Goal: Task Accomplishment & Management: Use online tool/utility

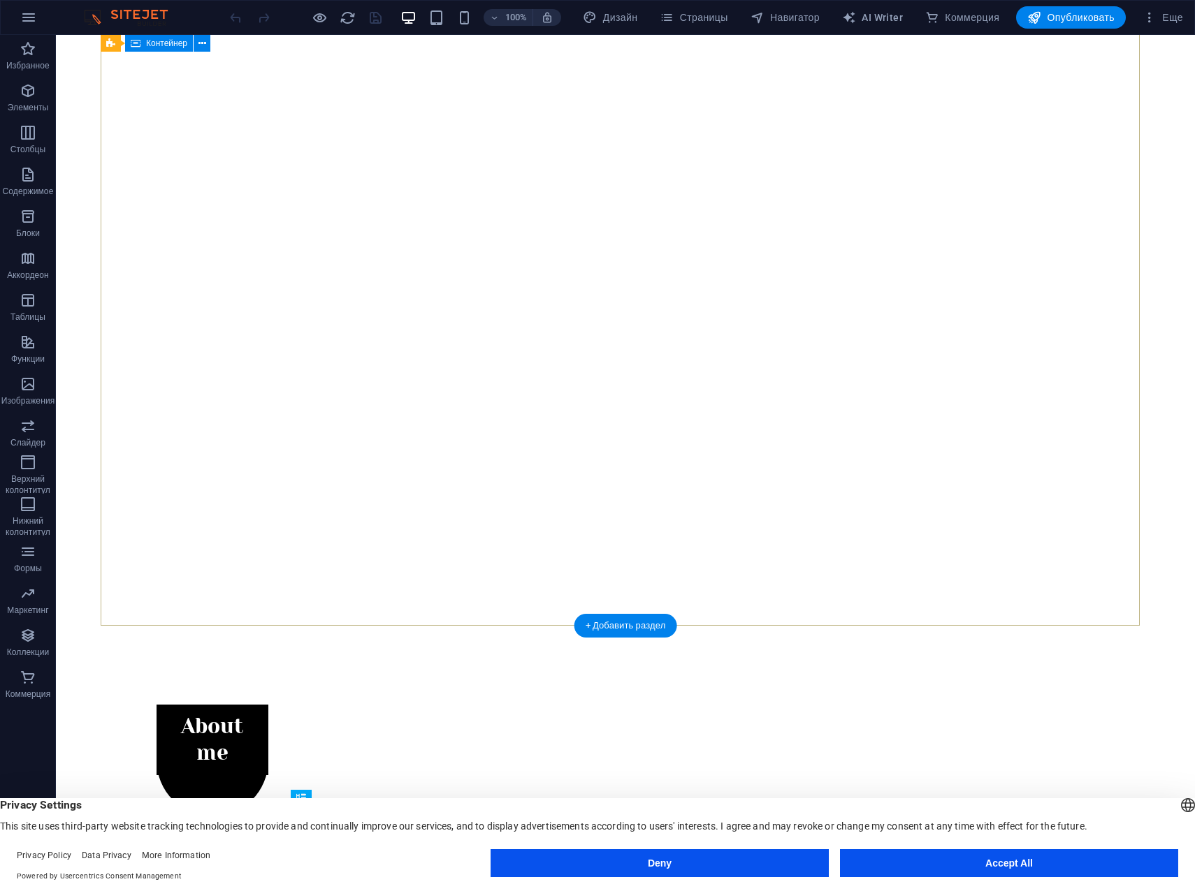
scroll to position [338, 0]
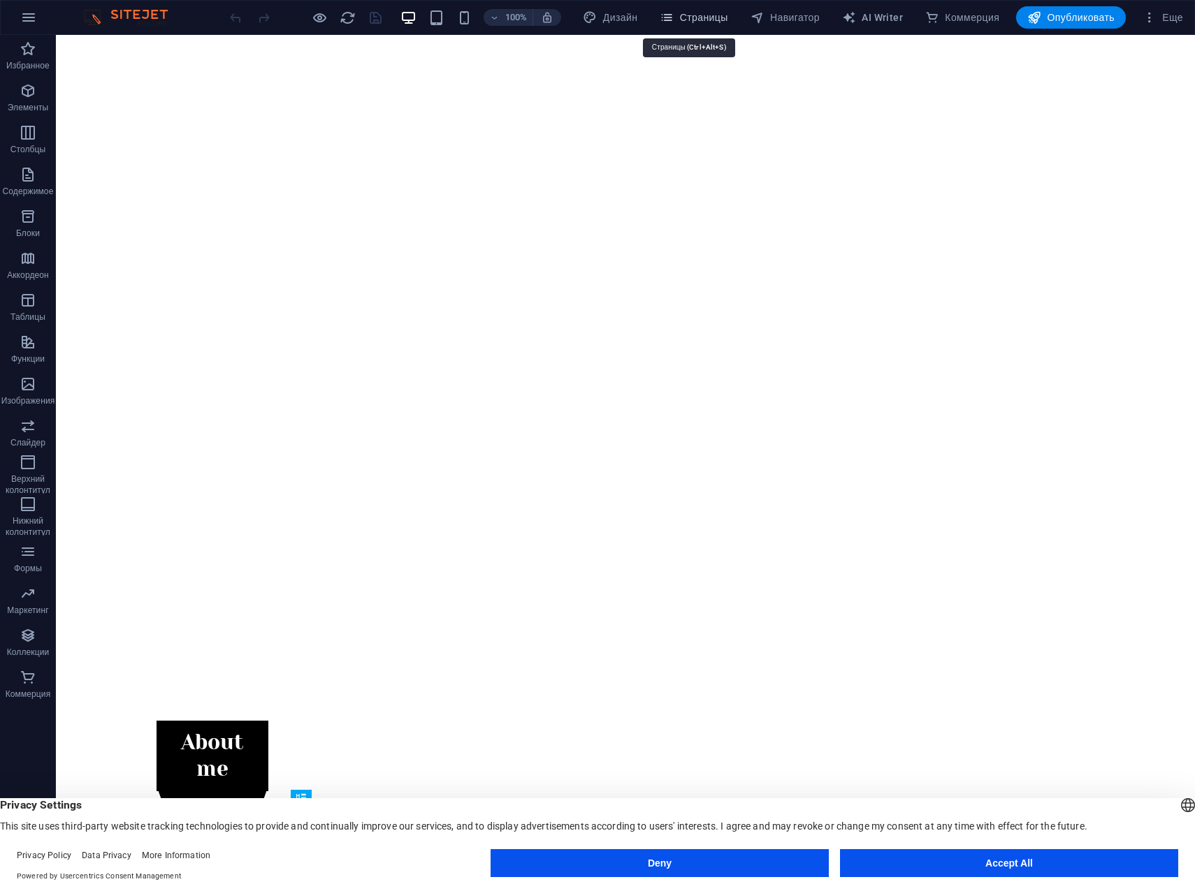
click at [708, 17] on span "Страницы" at bounding box center [693, 17] width 68 height 14
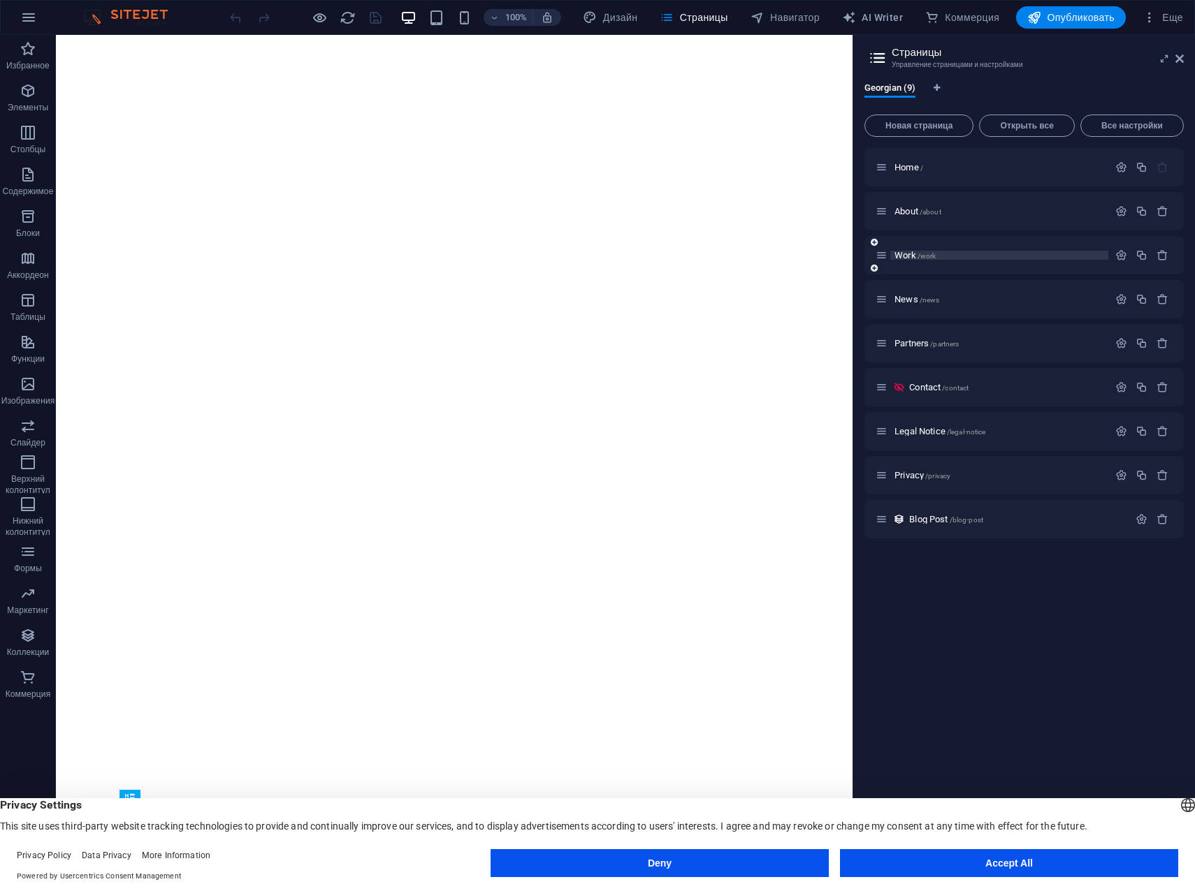
click at [903, 253] on span "Work /work" at bounding box center [914, 255] width 41 height 10
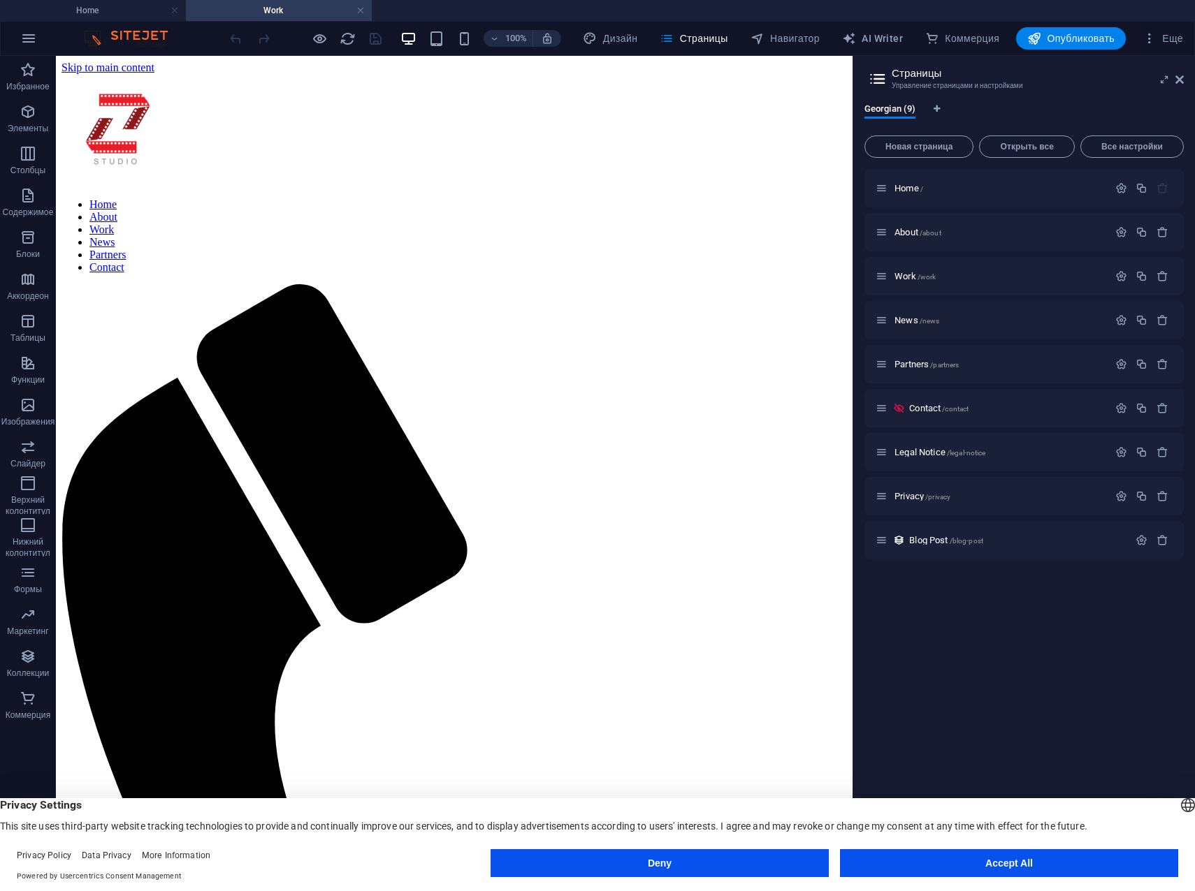
scroll to position [0, 0]
click at [780, 41] on span "Навигатор" at bounding box center [784, 38] width 69 height 14
select select "17845752-ka"
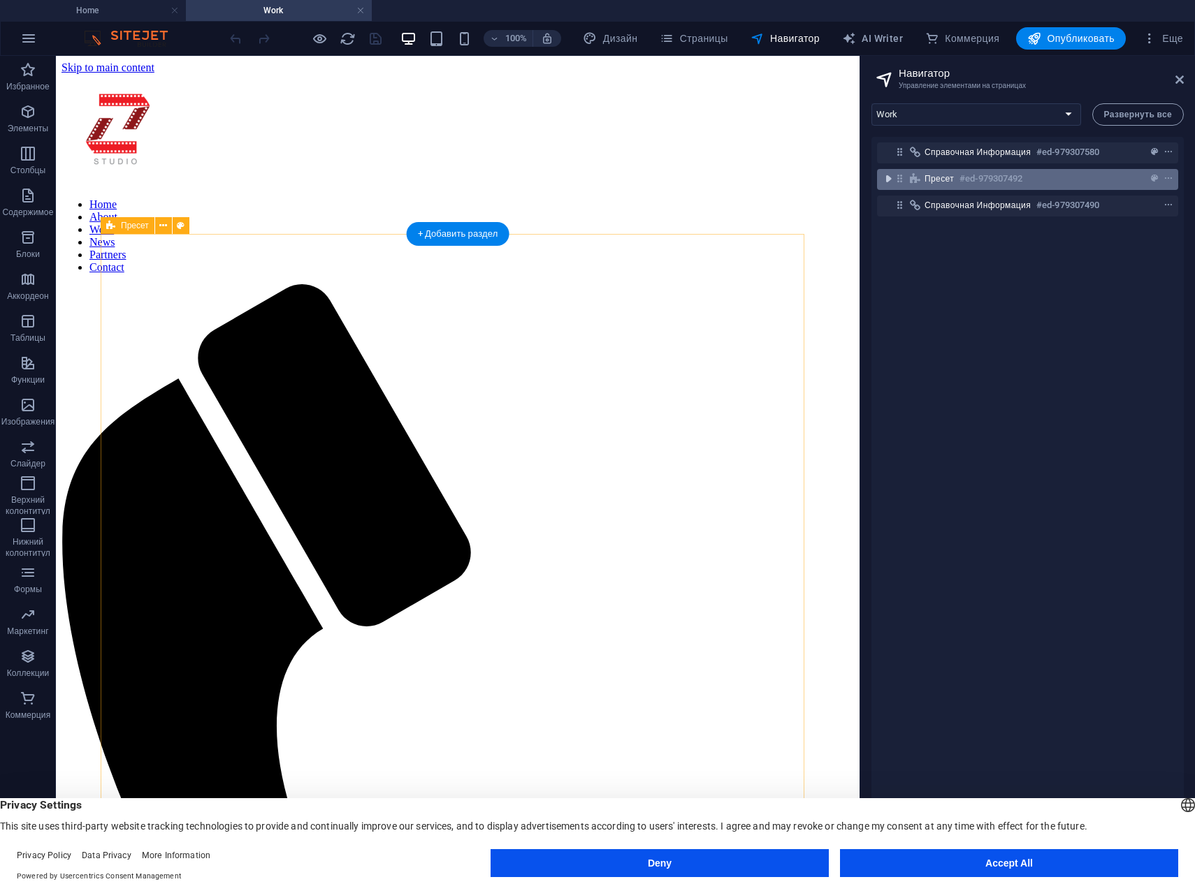
click at [891, 181] on icon "toggle-expand" at bounding box center [888, 179] width 14 height 14
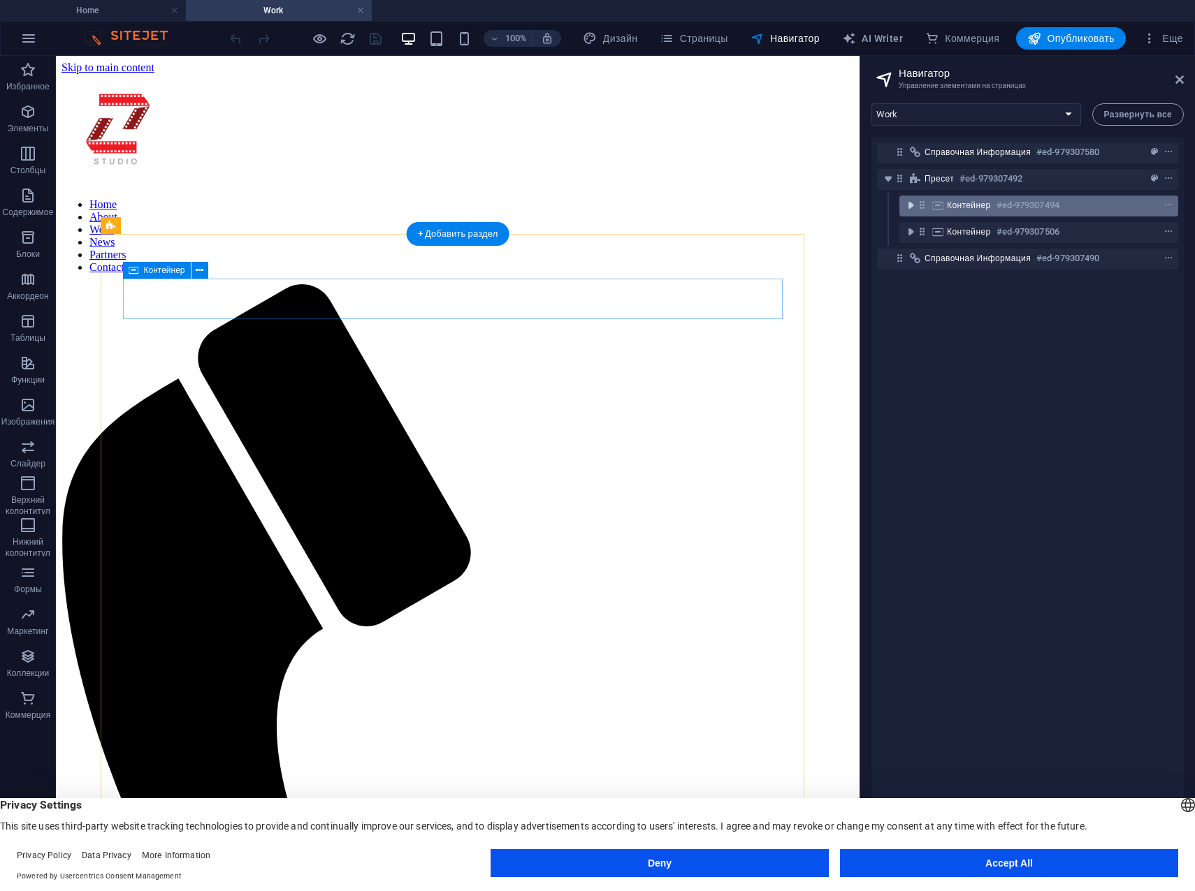
click at [912, 205] on icon "toggle-expand" at bounding box center [910, 205] width 14 height 14
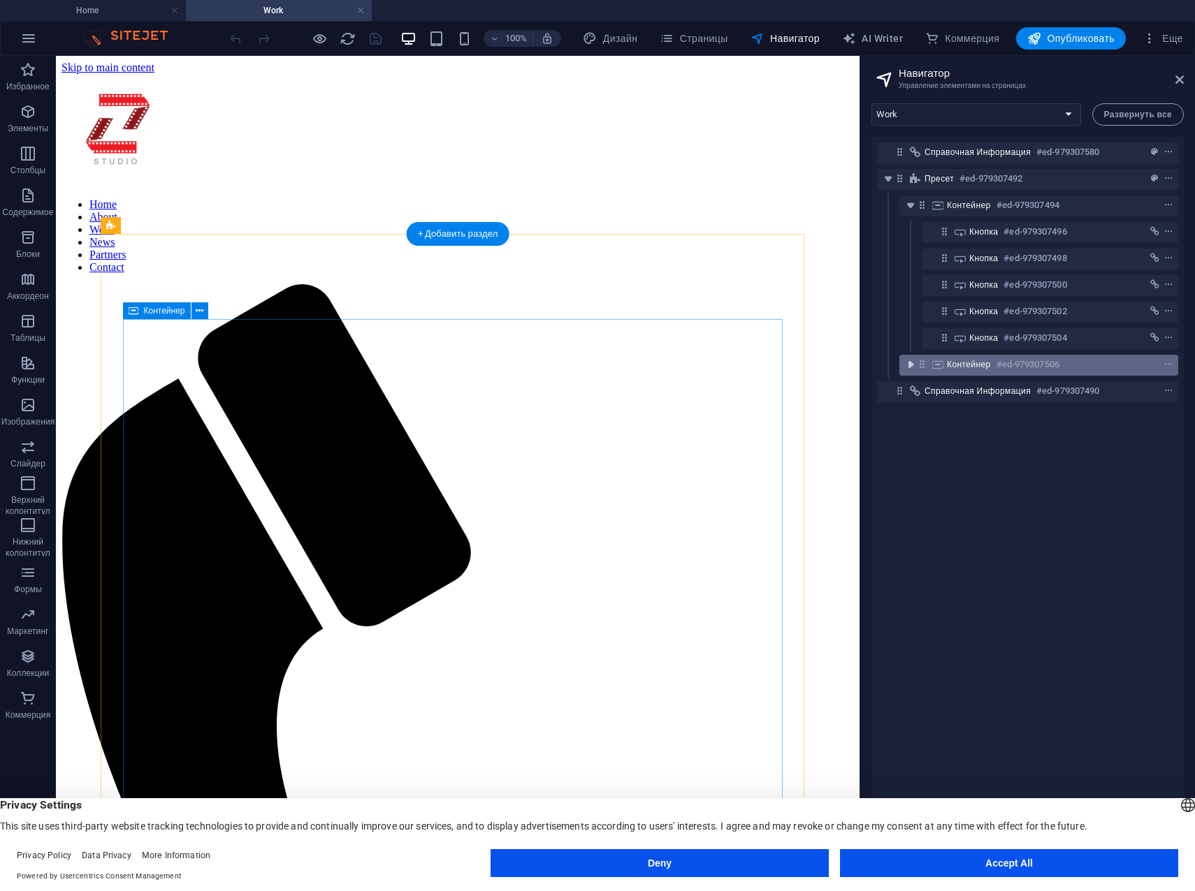
click at [913, 370] on icon "toggle-expand" at bounding box center [910, 365] width 14 height 14
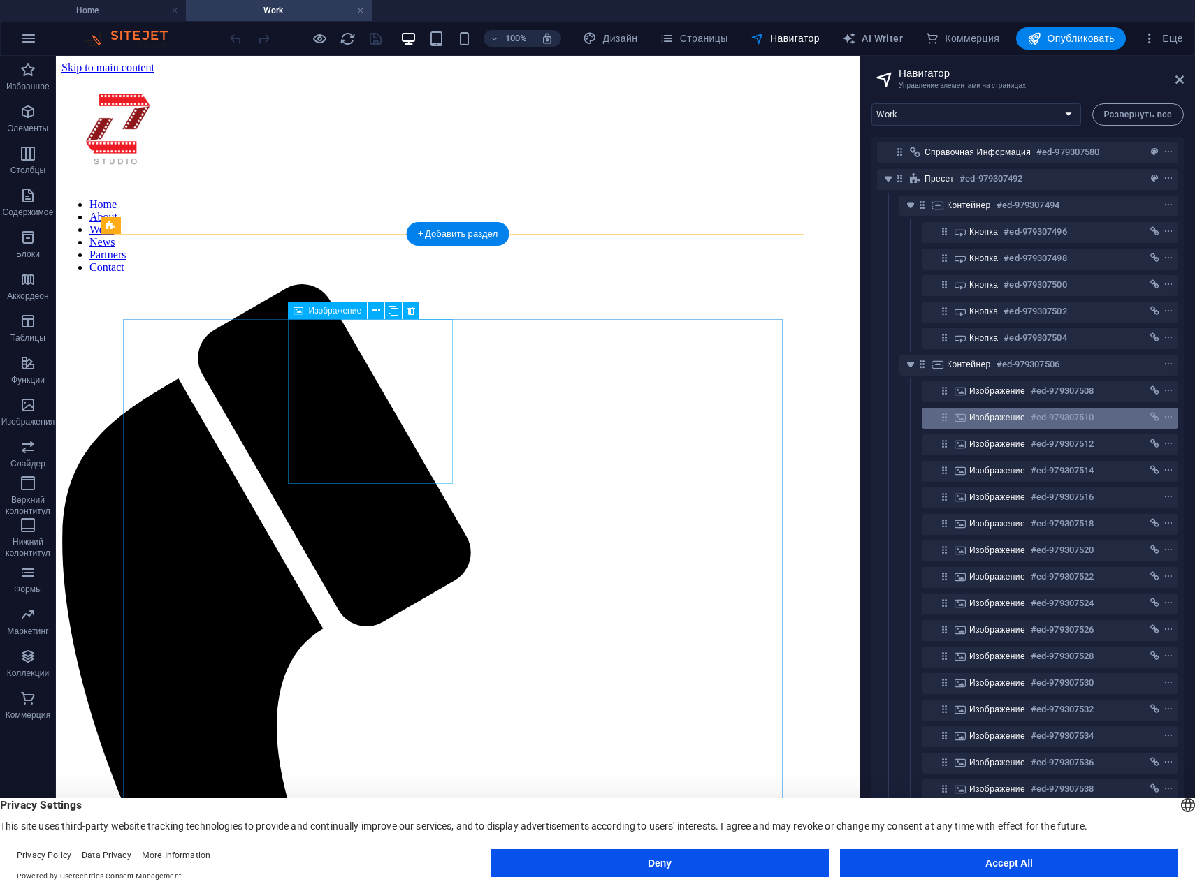
click at [1023, 425] on div "Изображение #ed-979307510" at bounding box center [1038, 417] width 139 height 17
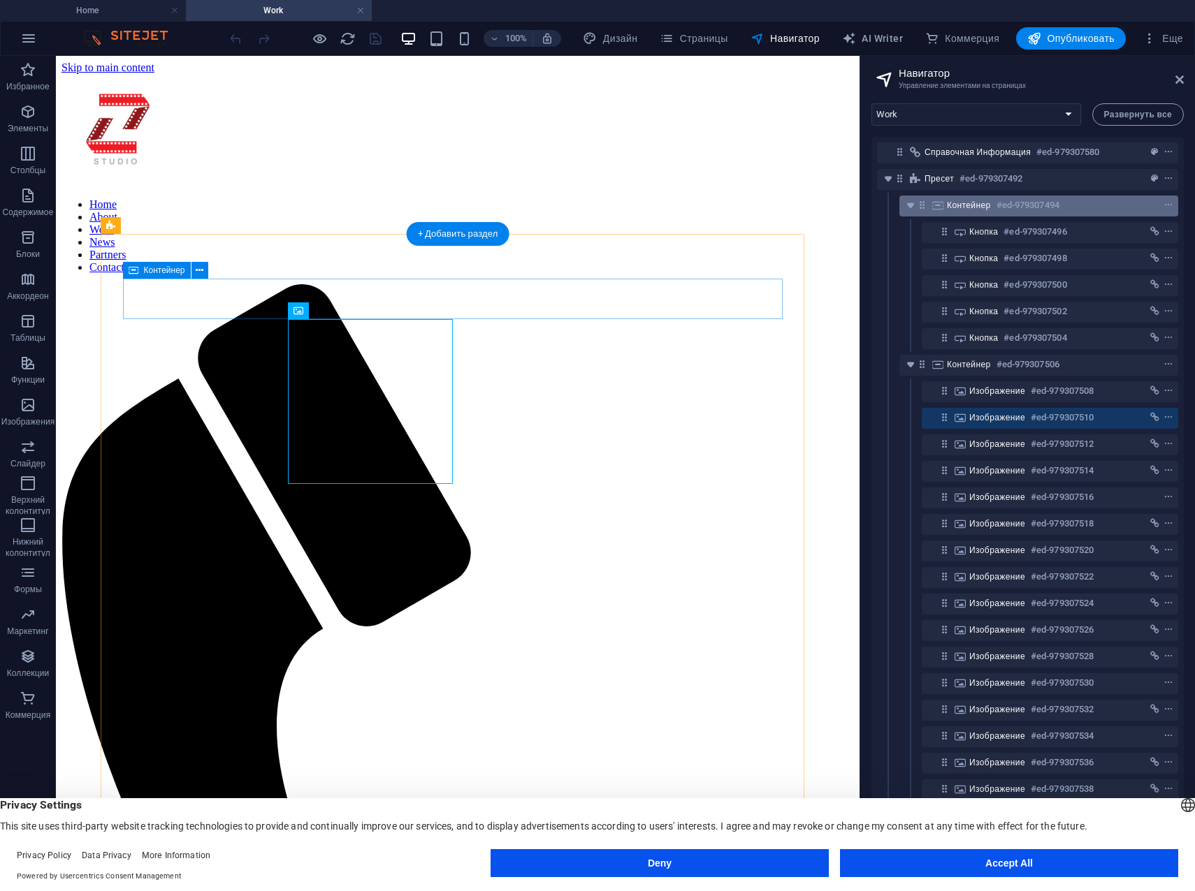
click at [977, 204] on span "Контейнер" at bounding box center [969, 205] width 44 height 11
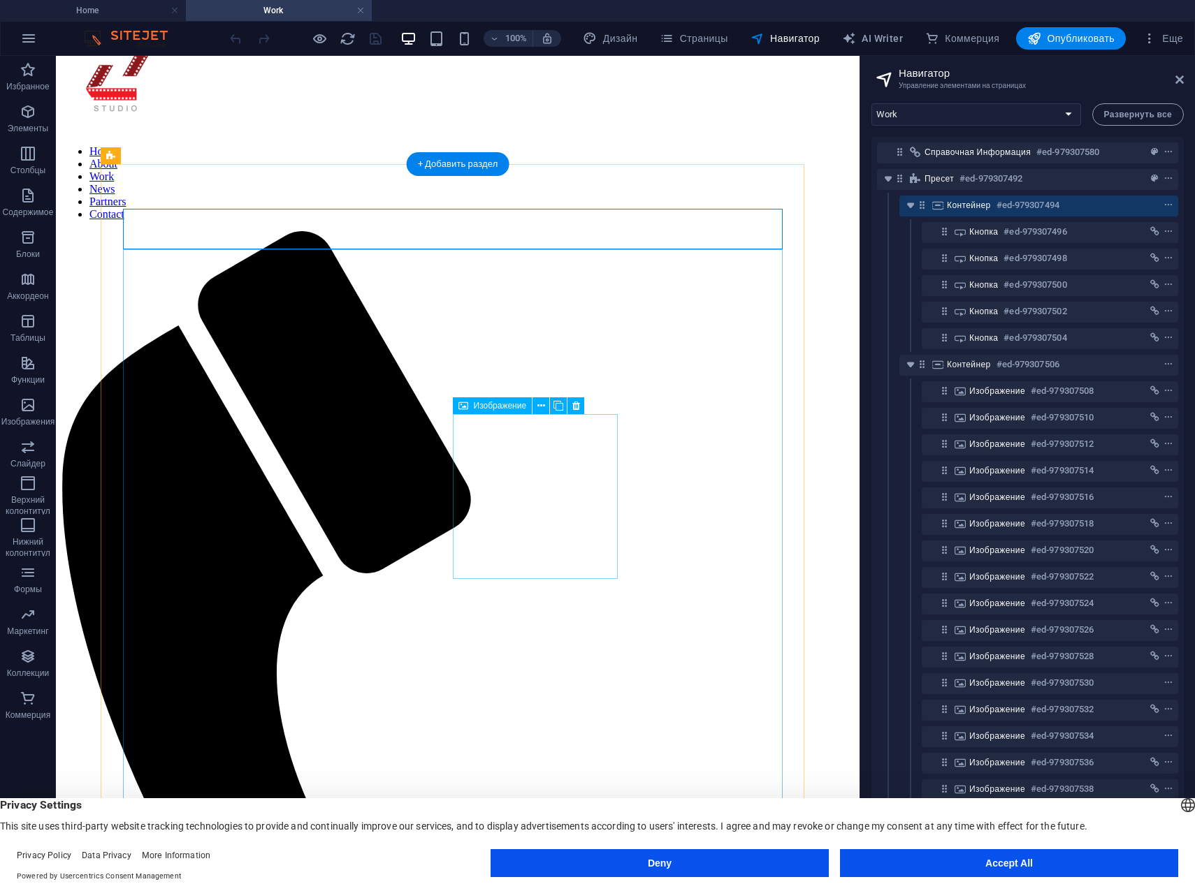
scroll to position [70, 0]
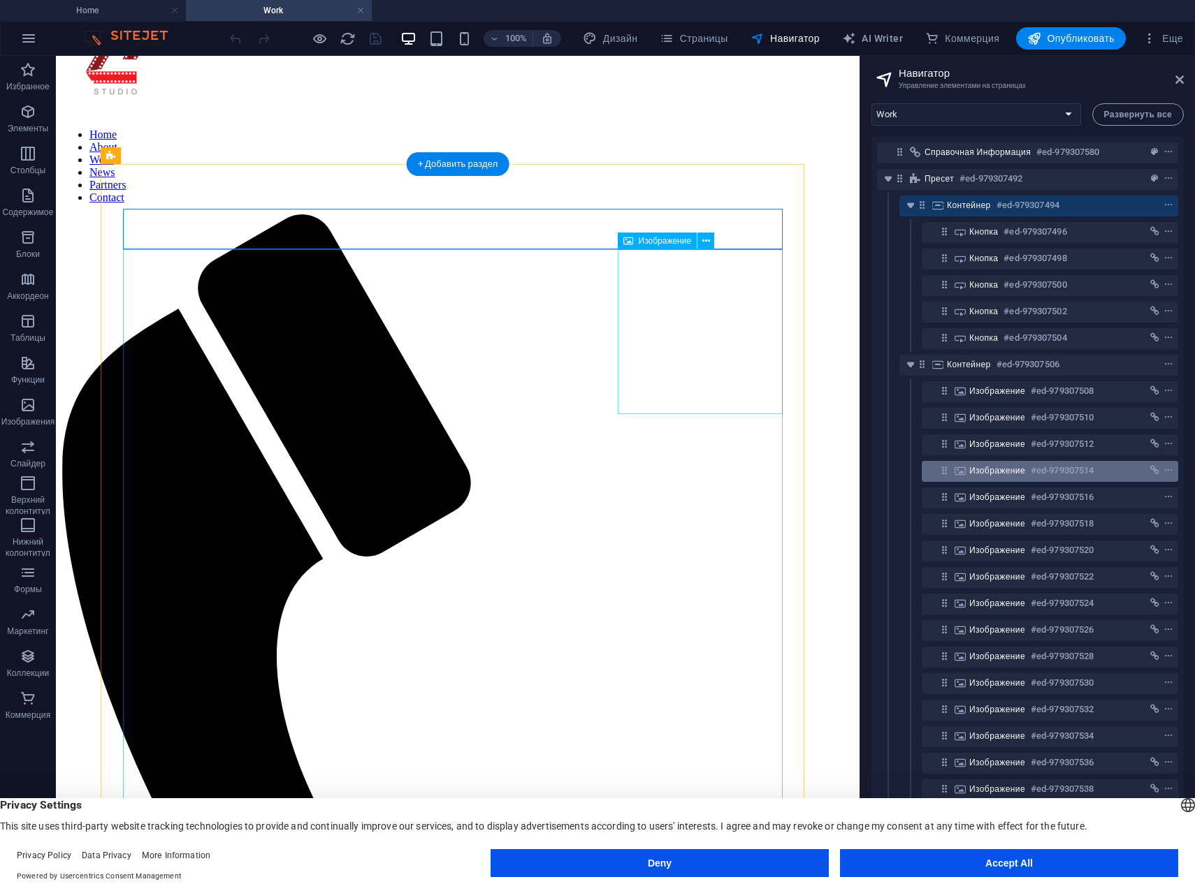
click at [1001, 471] on span "Изображение" at bounding box center [997, 470] width 56 height 11
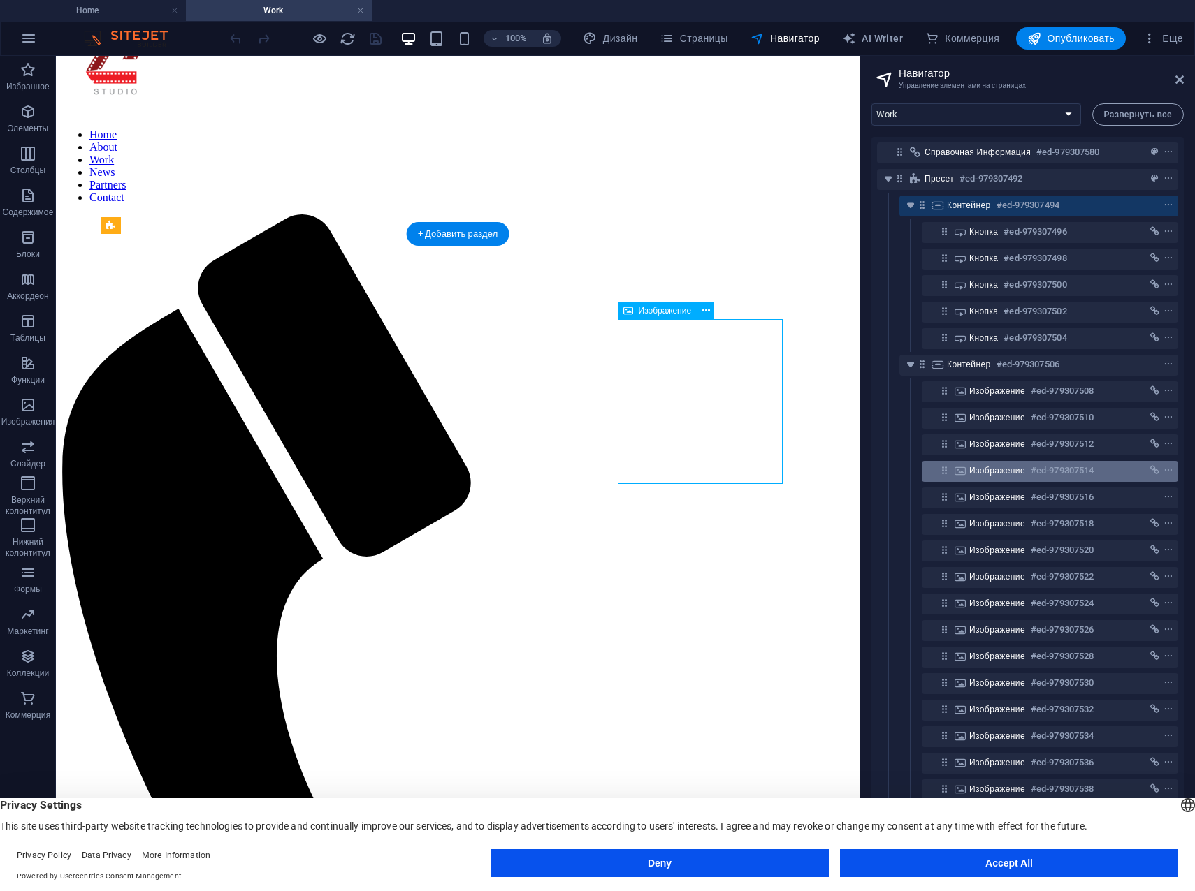
scroll to position [0, 0]
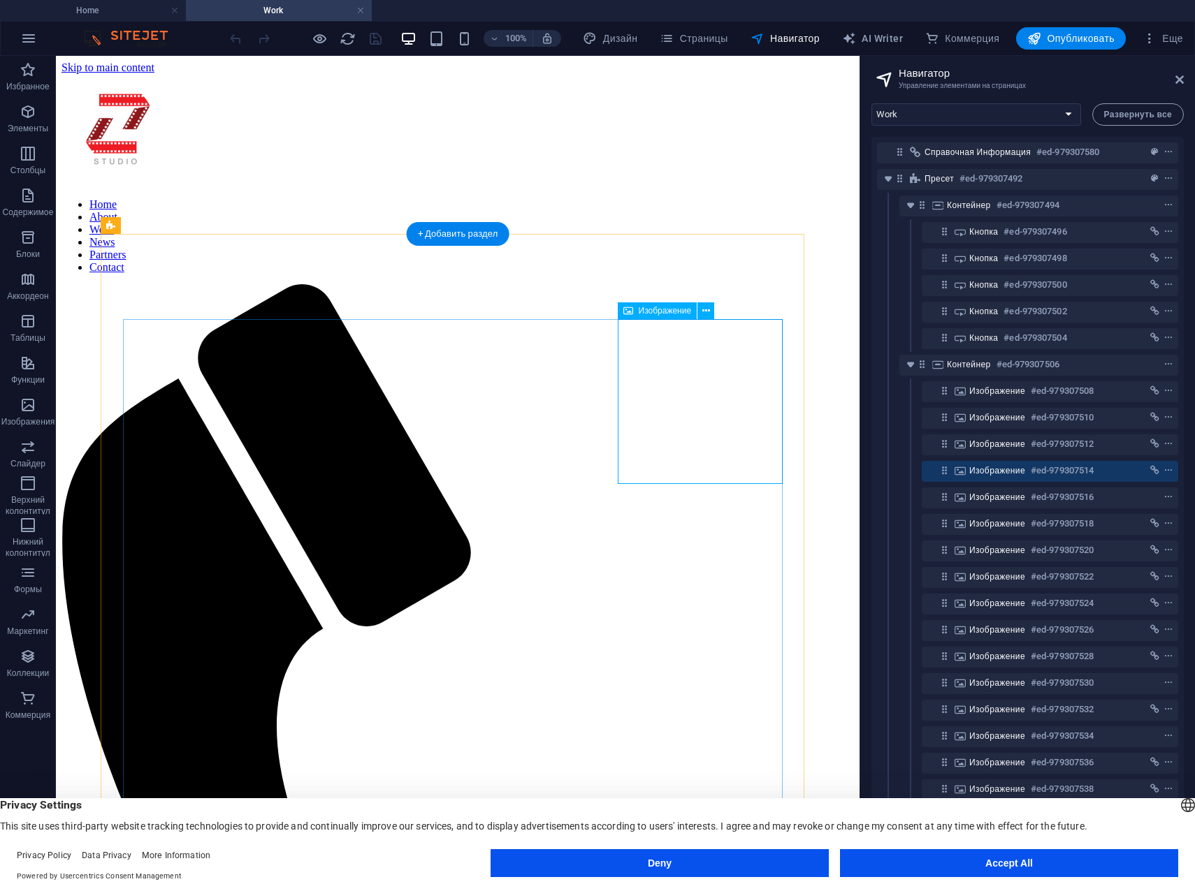
click at [630, 309] on icon at bounding box center [628, 310] width 10 height 17
click at [707, 310] on icon at bounding box center [706, 311] width 8 height 15
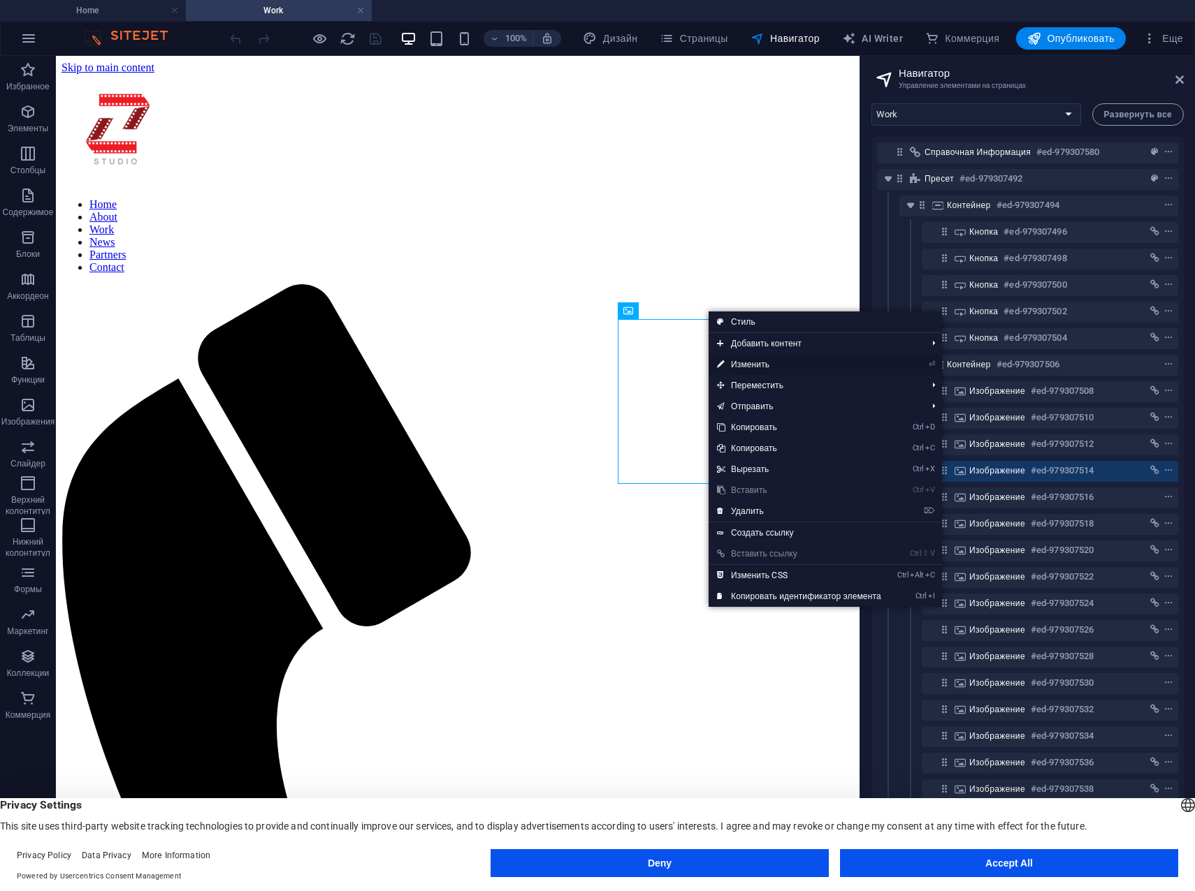
click at [741, 364] on link "⏎ Изменить" at bounding box center [798, 364] width 181 height 21
select select "%"
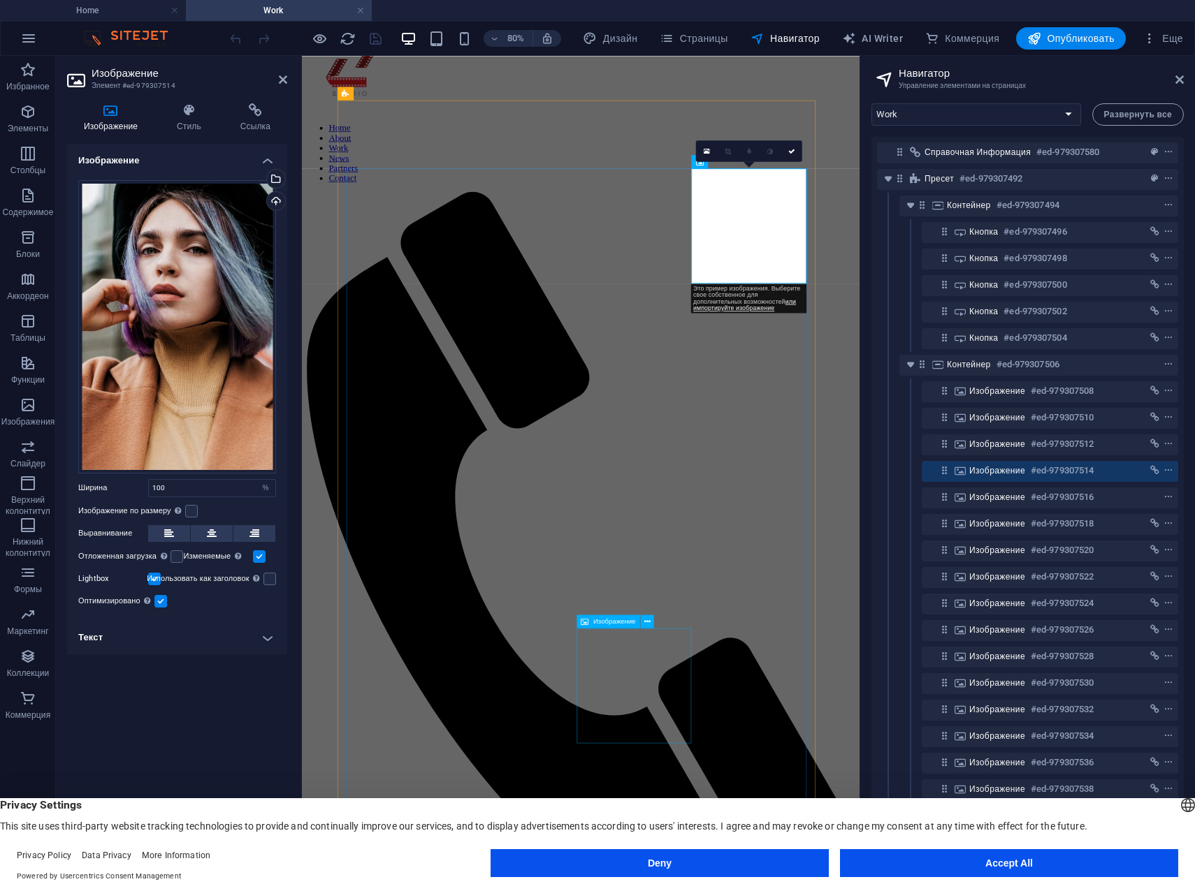
scroll to position [140, 0]
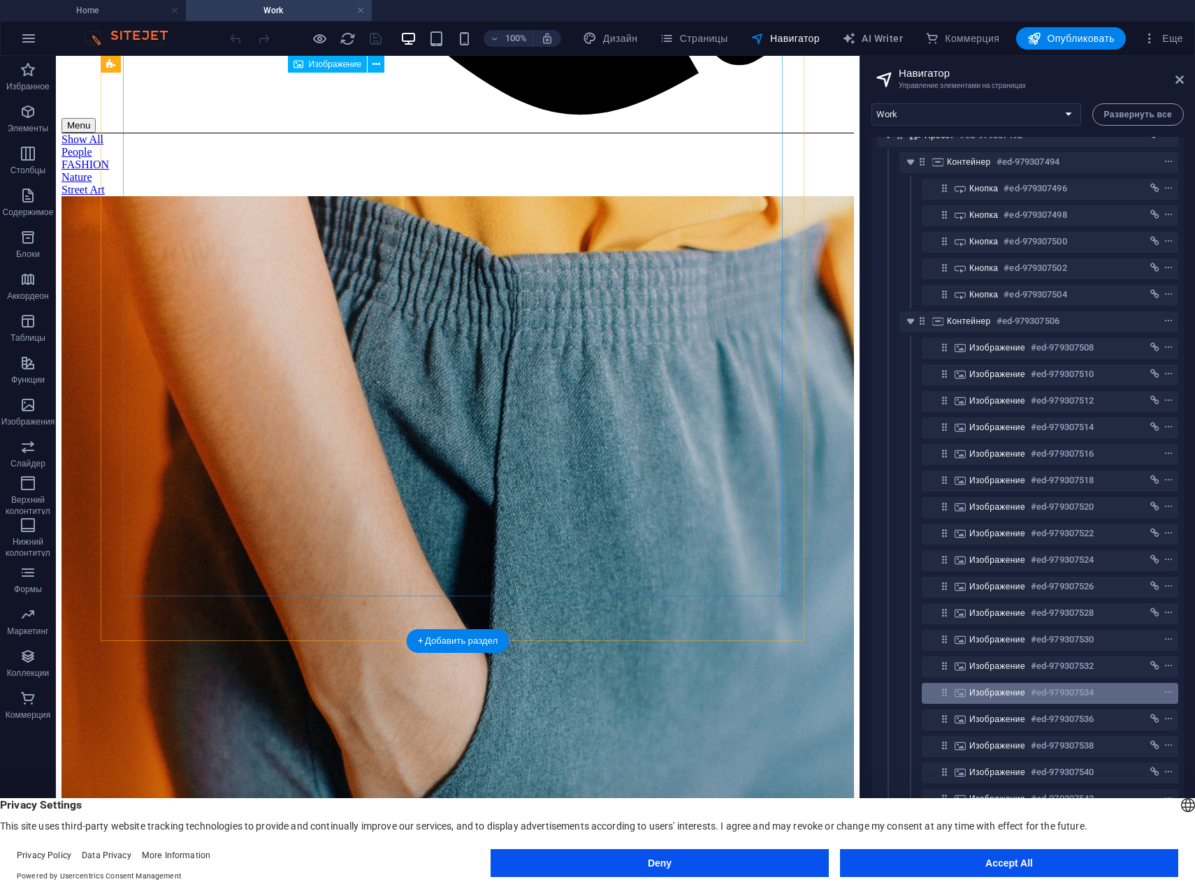
scroll to position [0, 0]
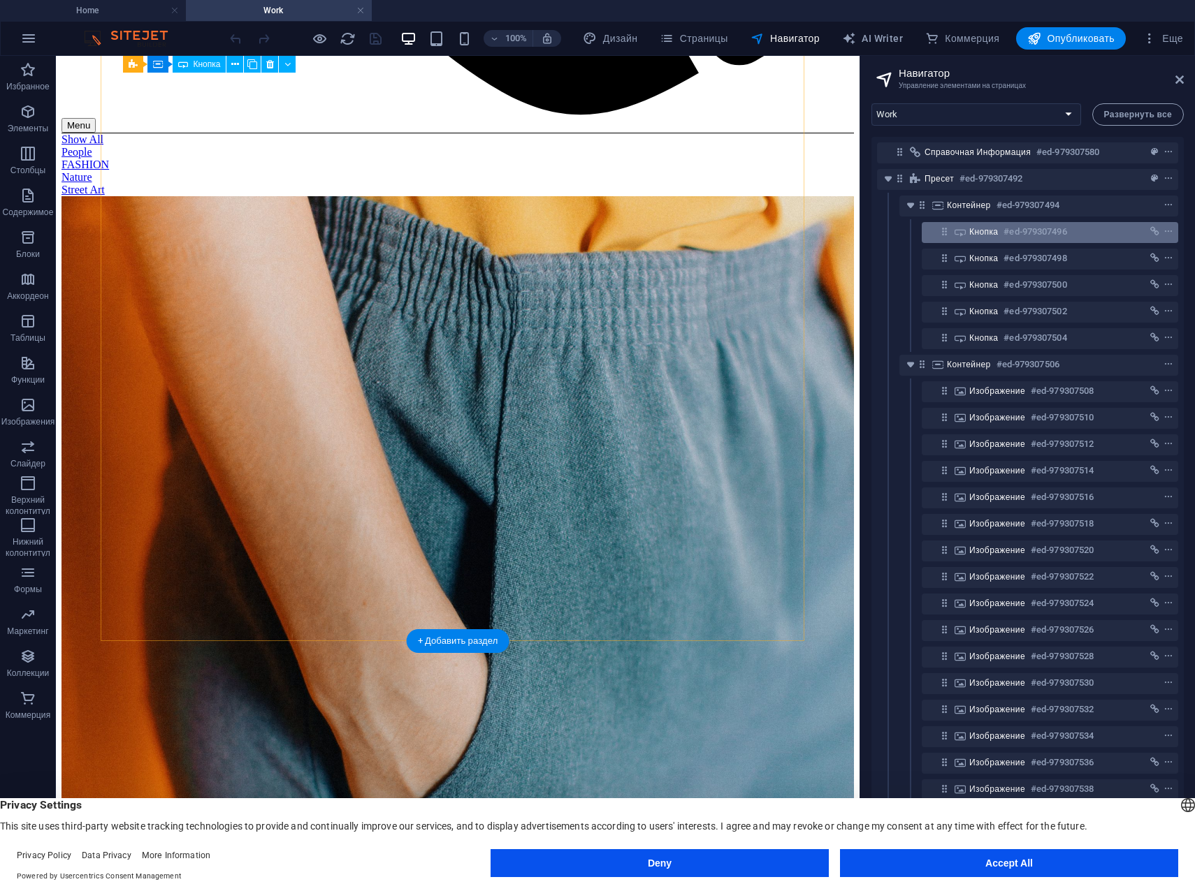
click at [974, 232] on span "Кнопка" at bounding box center [983, 231] width 29 height 11
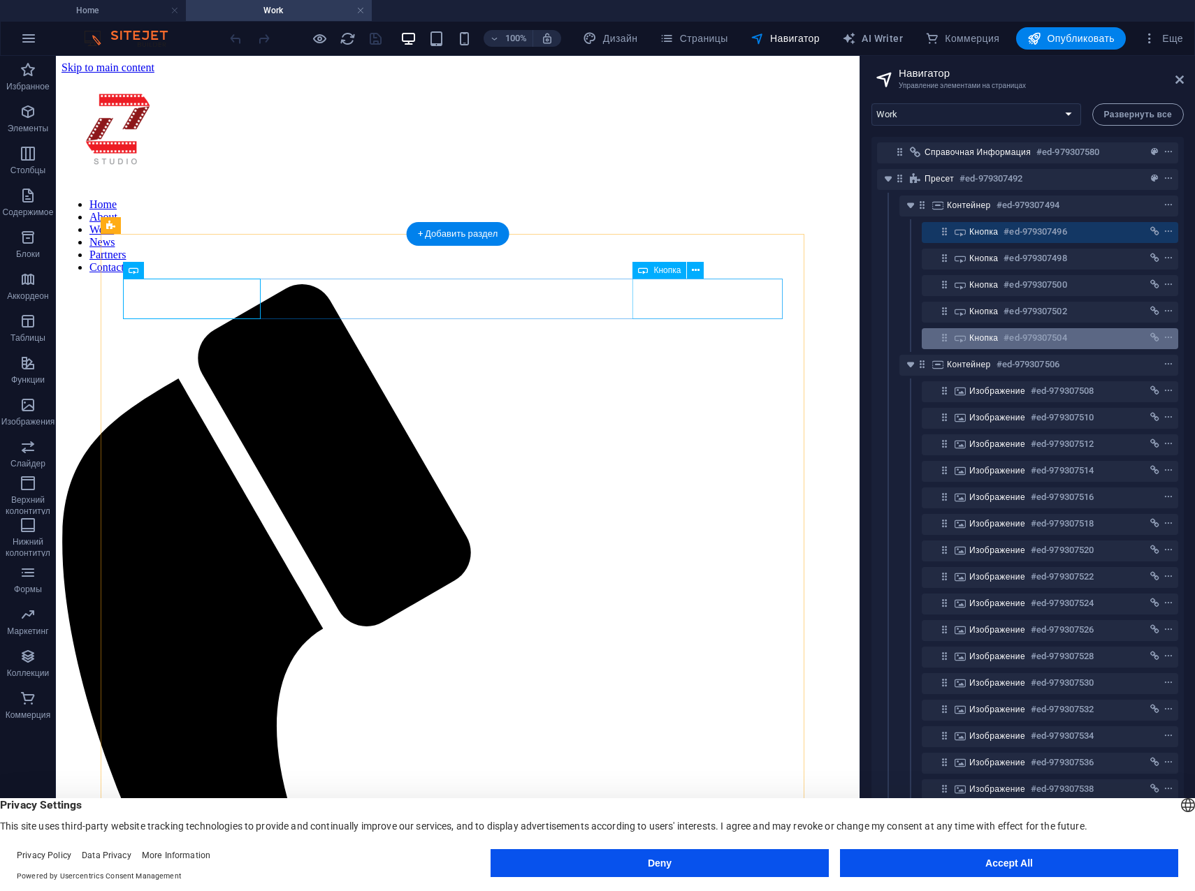
click at [980, 344] on div "Кнопка #ed-979307504" at bounding box center [1038, 338] width 139 height 17
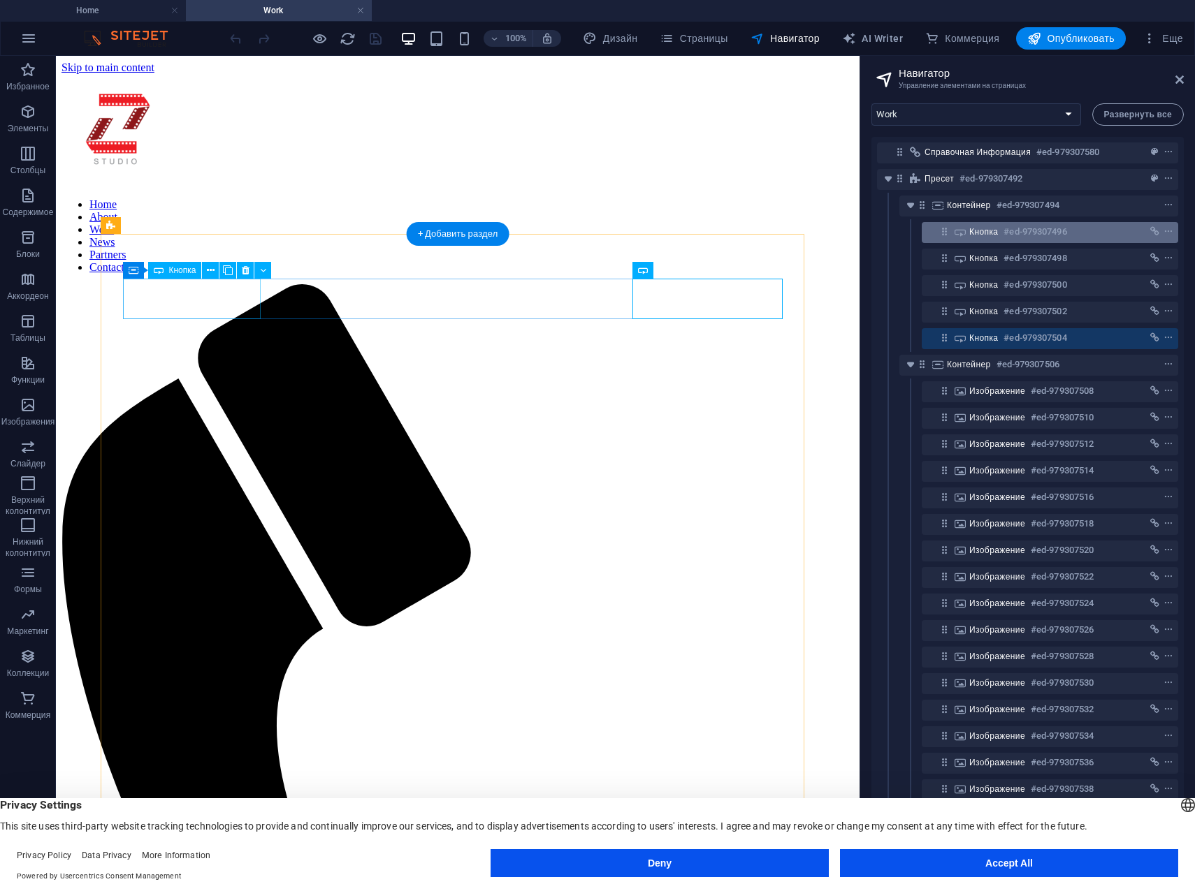
click at [972, 231] on span "Кнопка" at bounding box center [983, 231] width 29 height 11
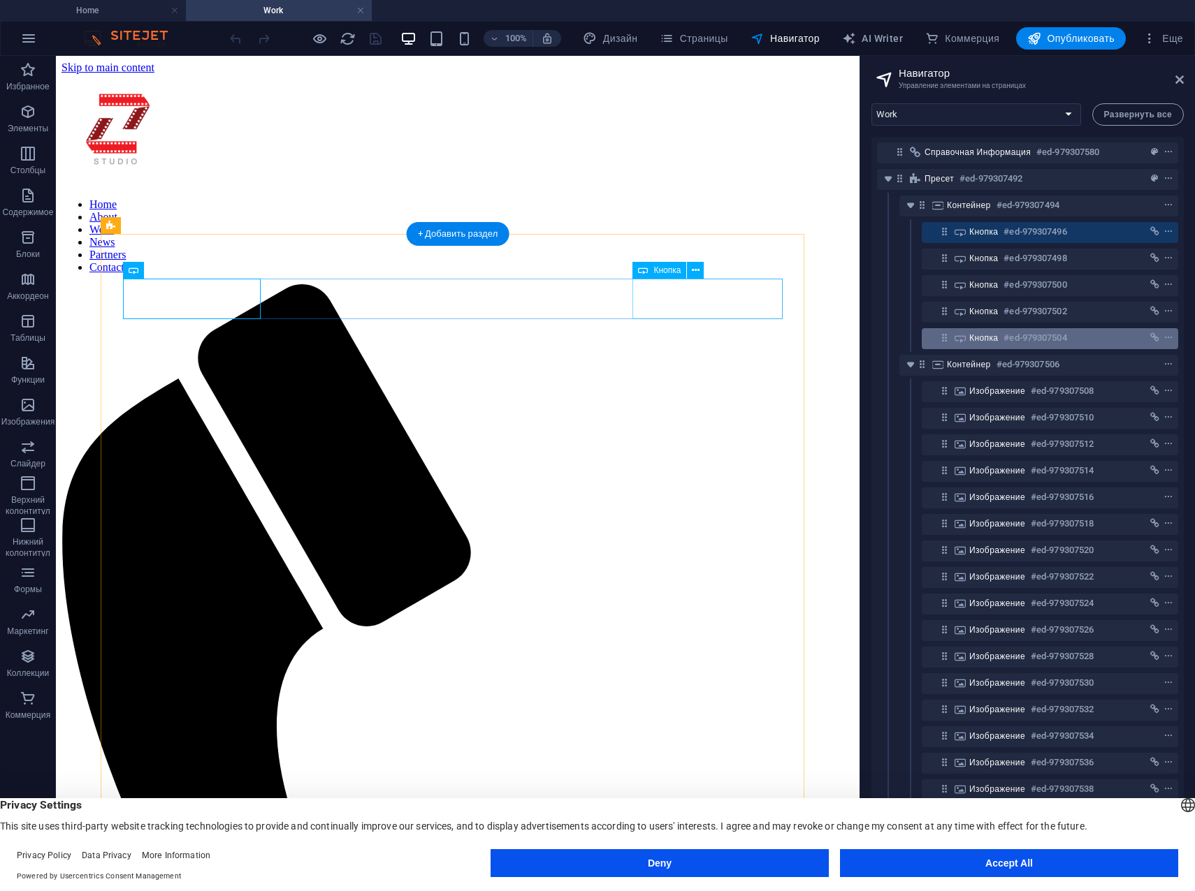
click at [977, 341] on span "Кнопка" at bounding box center [983, 338] width 29 height 11
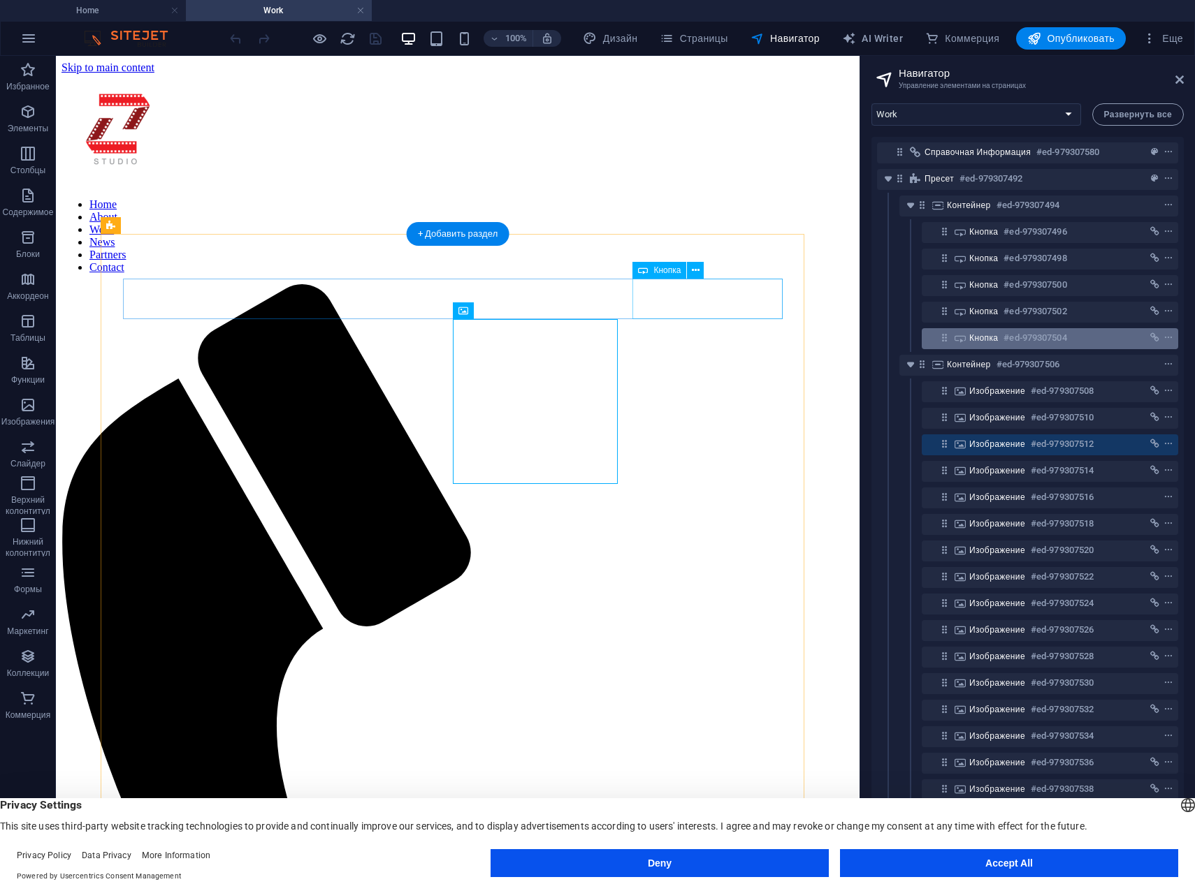
click at [989, 330] on div "Кнопка #ed-979307504" at bounding box center [1038, 338] width 139 height 17
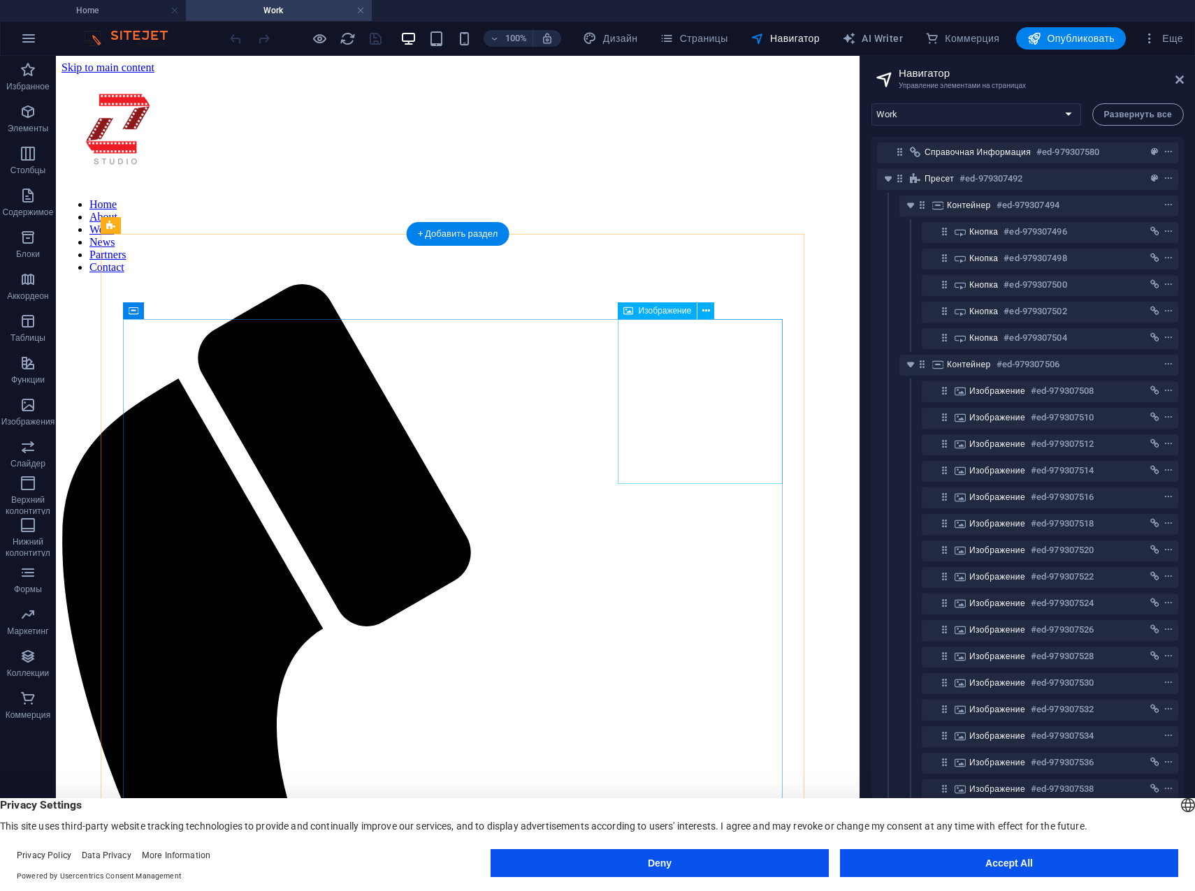
drag, startPoint x: 567, startPoint y: 393, endPoint x: 550, endPoint y: 393, distance: 17.5
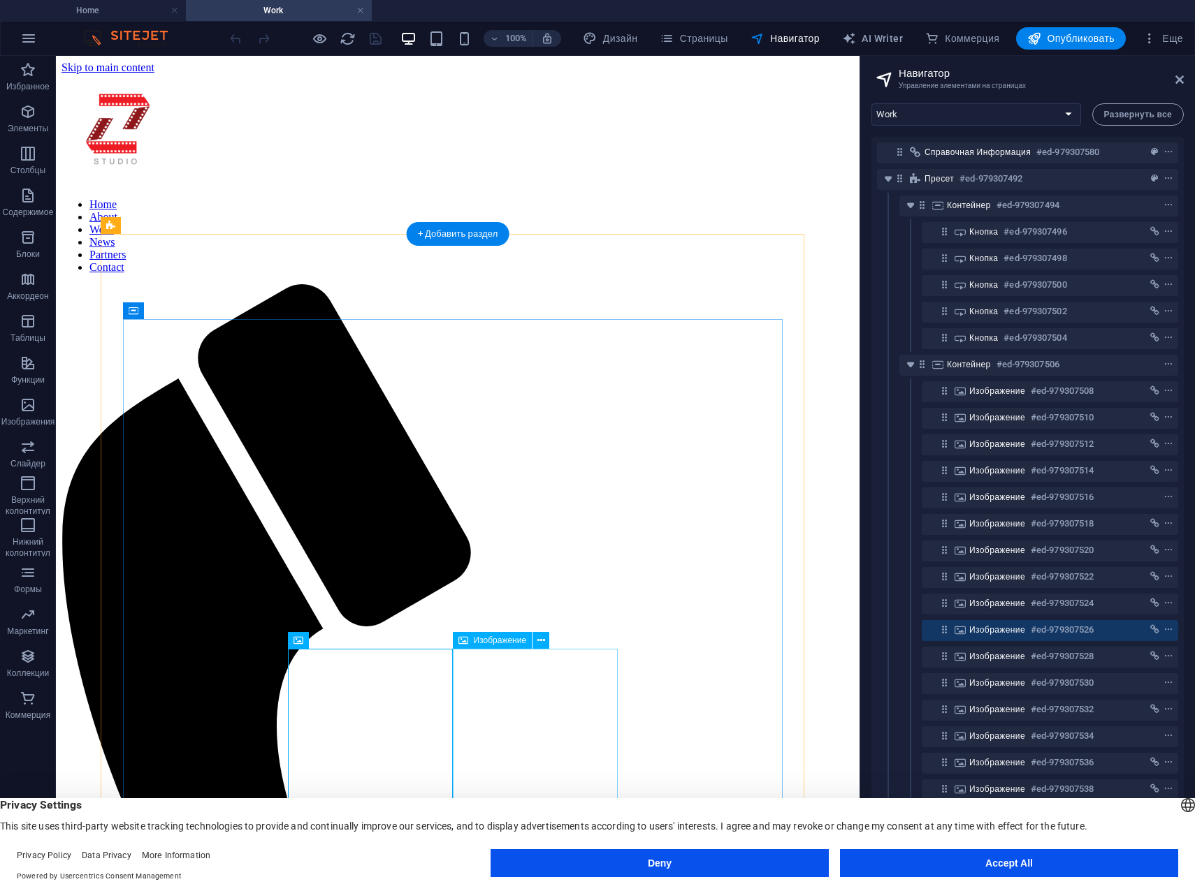
drag, startPoint x: 522, startPoint y: 696, endPoint x: 558, endPoint y: 699, distance: 36.4
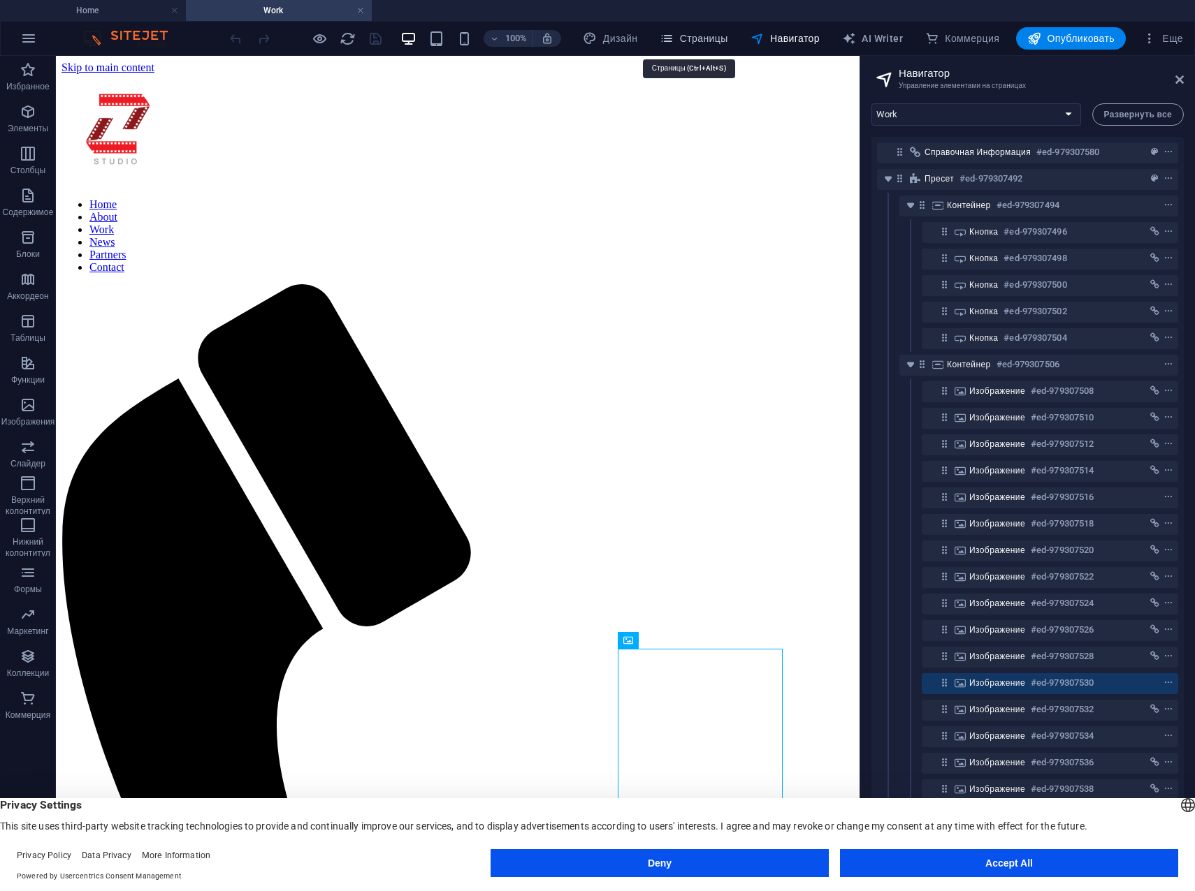
click at [696, 40] on span "Страницы" at bounding box center [693, 38] width 68 height 14
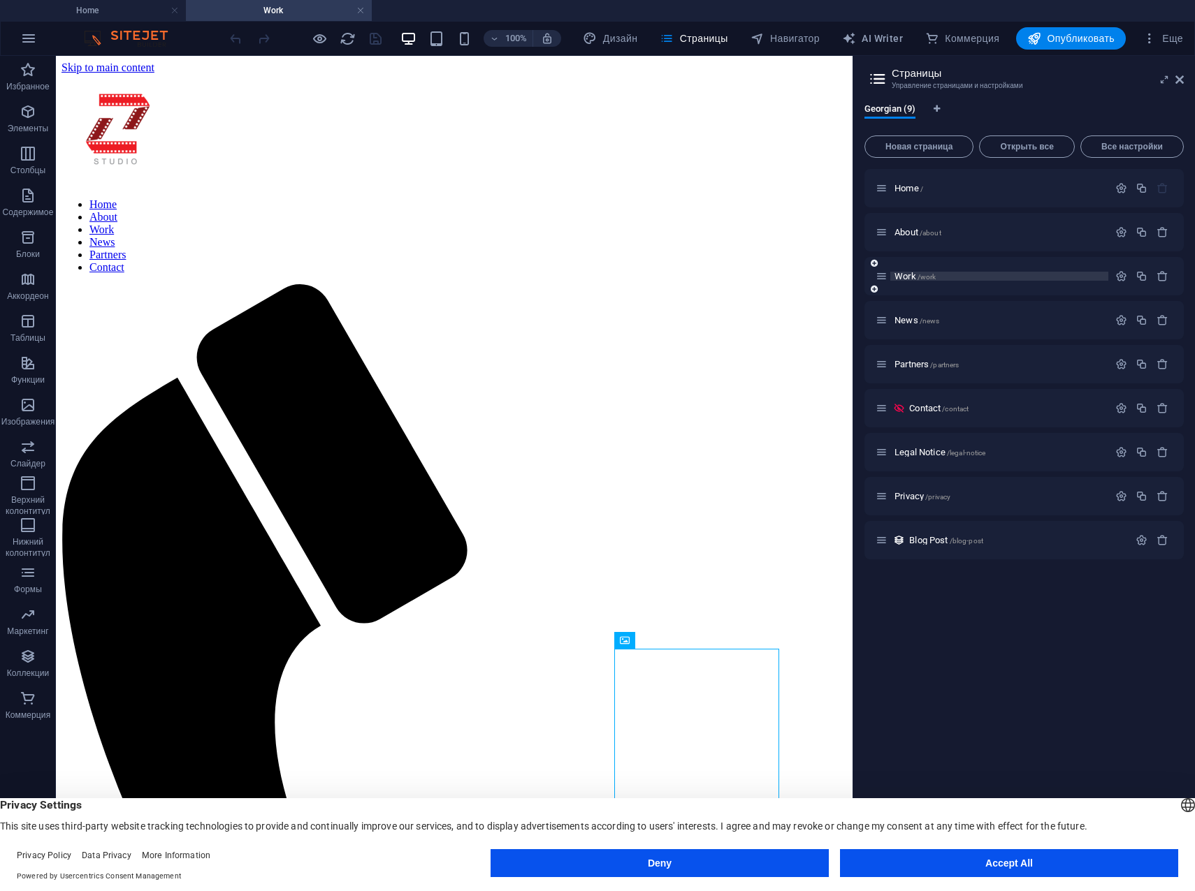
click at [904, 277] on span "Work /work" at bounding box center [914, 276] width 41 height 10
click at [910, 275] on span "Work /work" at bounding box center [914, 276] width 41 height 10
click at [907, 275] on span "Work /work" at bounding box center [914, 276] width 41 height 10
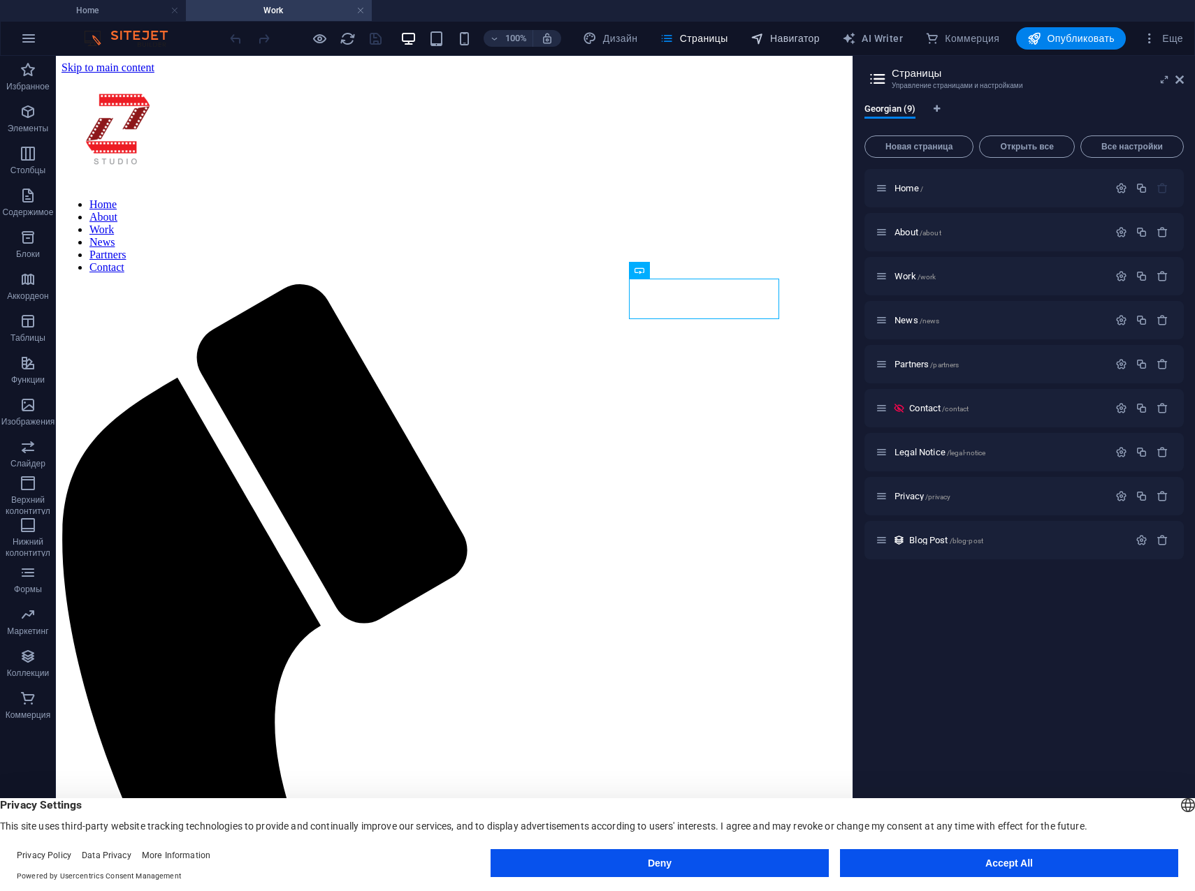
click at [784, 38] on span "Навигатор" at bounding box center [784, 38] width 69 height 14
select select "17845752-ka"
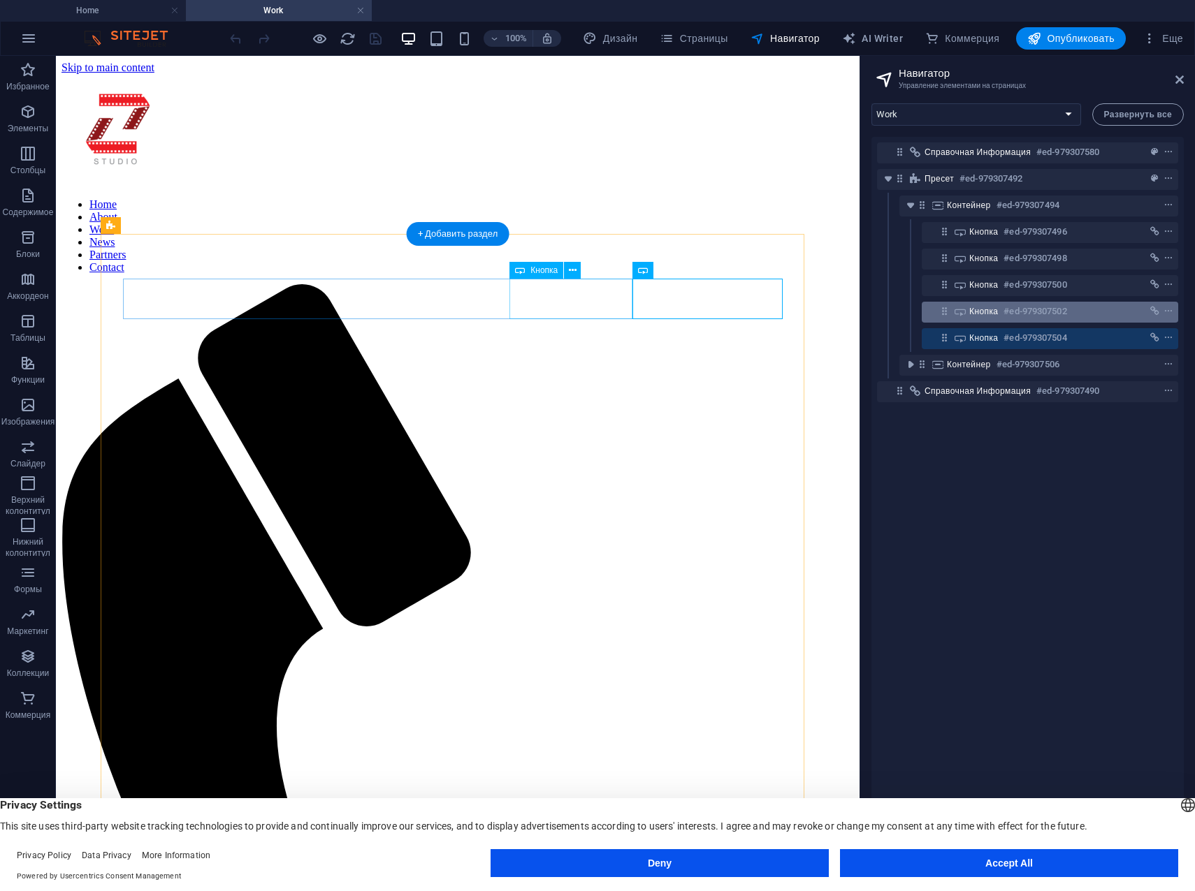
click at [1002, 310] on div "Кнопка #ed-979307502" at bounding box center [1038, 311] width 139 height 17
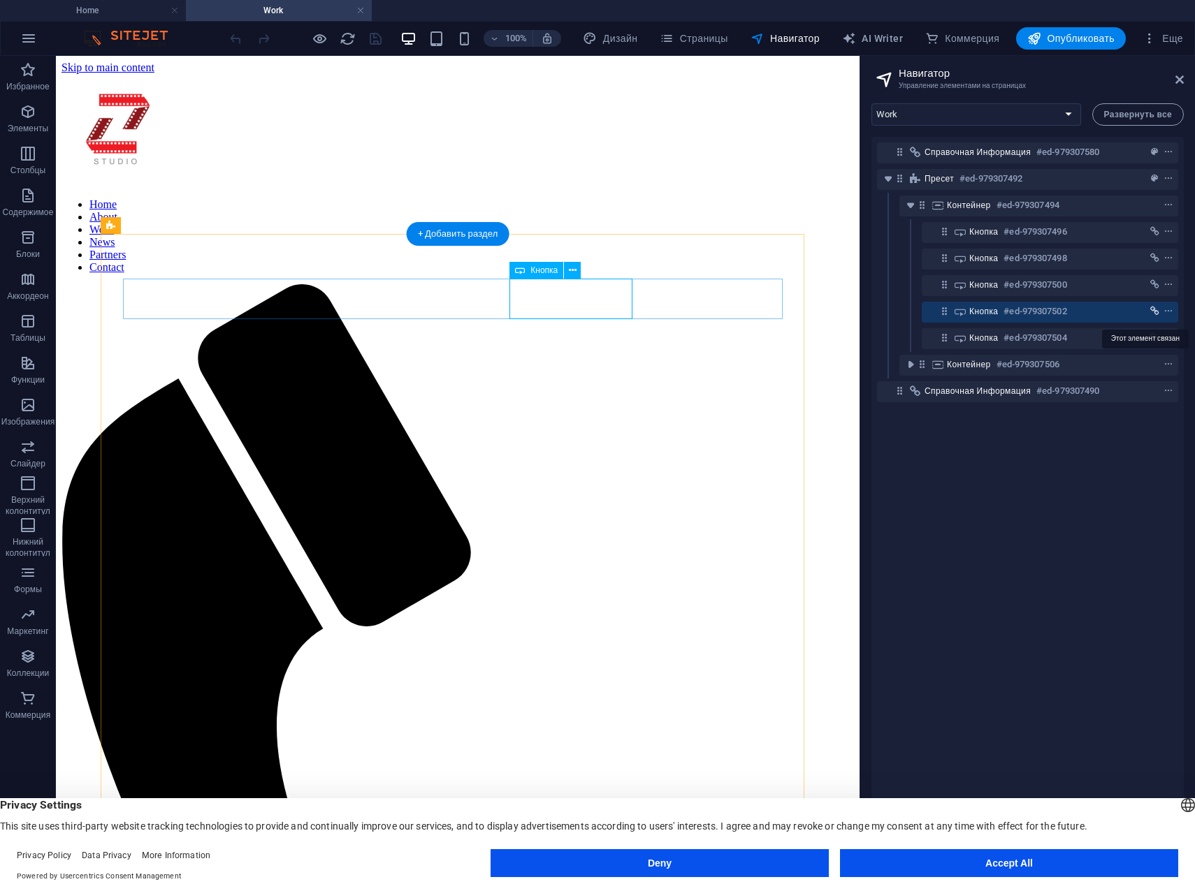
click at [1153, 312] on icon "link" at bounding box center [1154, 312] width 9 height 10
select select
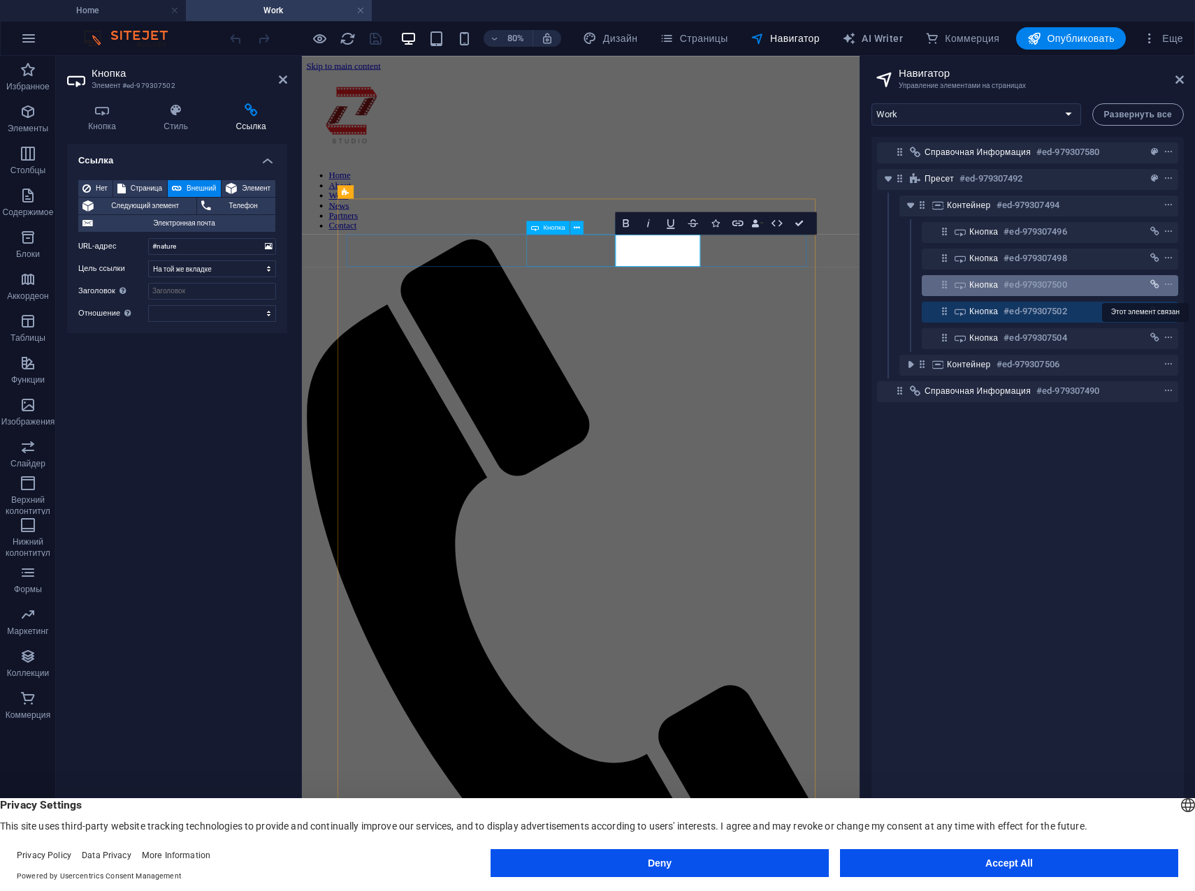
click at [1153, 288] on icon "link" at bounding box center [1154, 285] width 9 height 10
select select
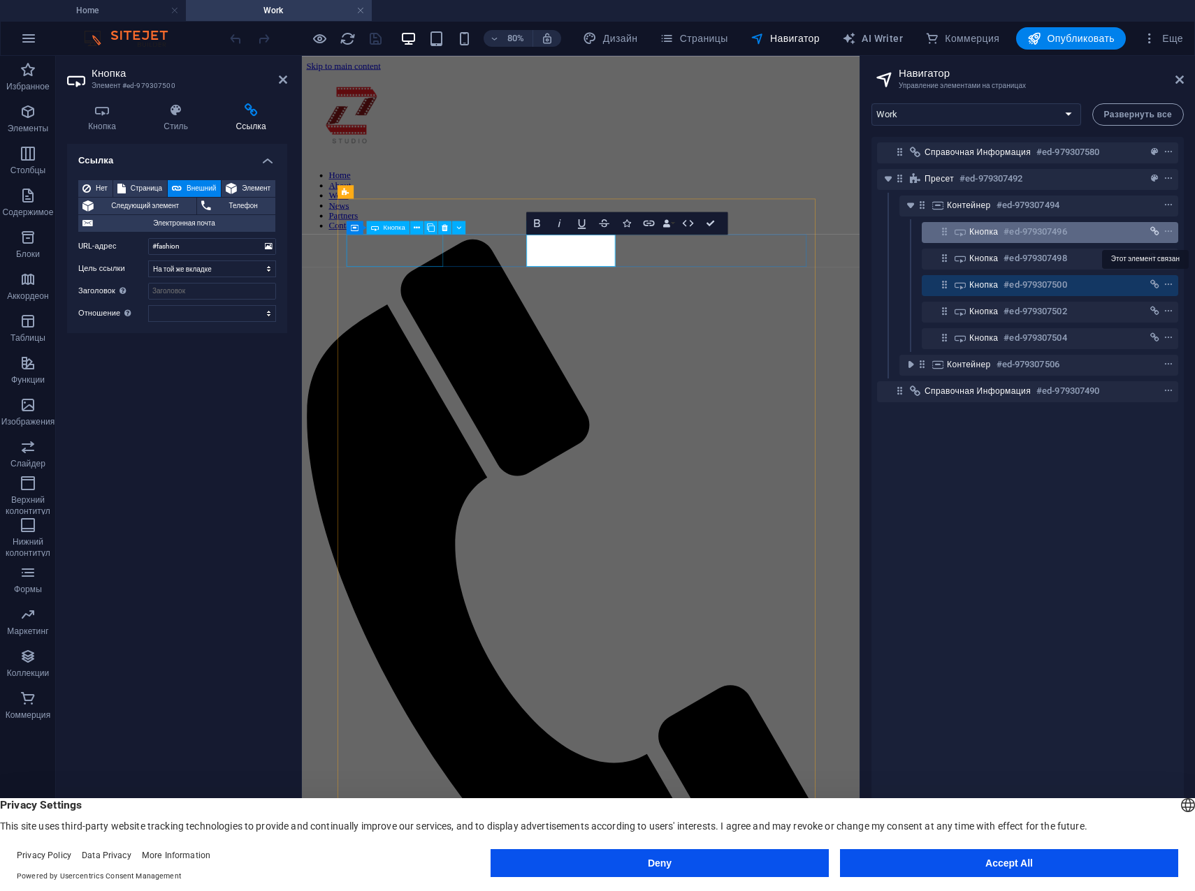
click at [1156, 231] on span "link" at bounding box center [1154, 232] width 14 height 10
select select
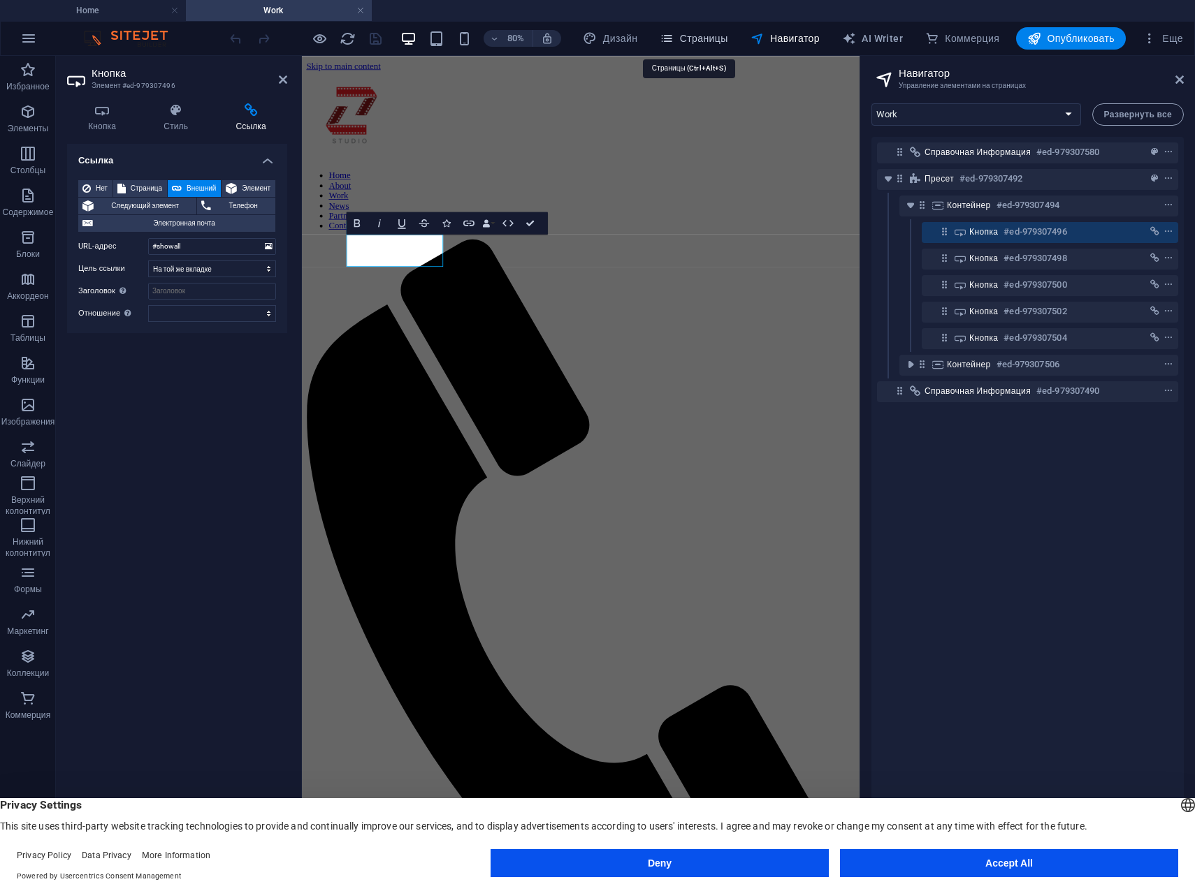
click at [693, 29] on button "Страницы" at bounding box center [693, 38] width 79 height 22
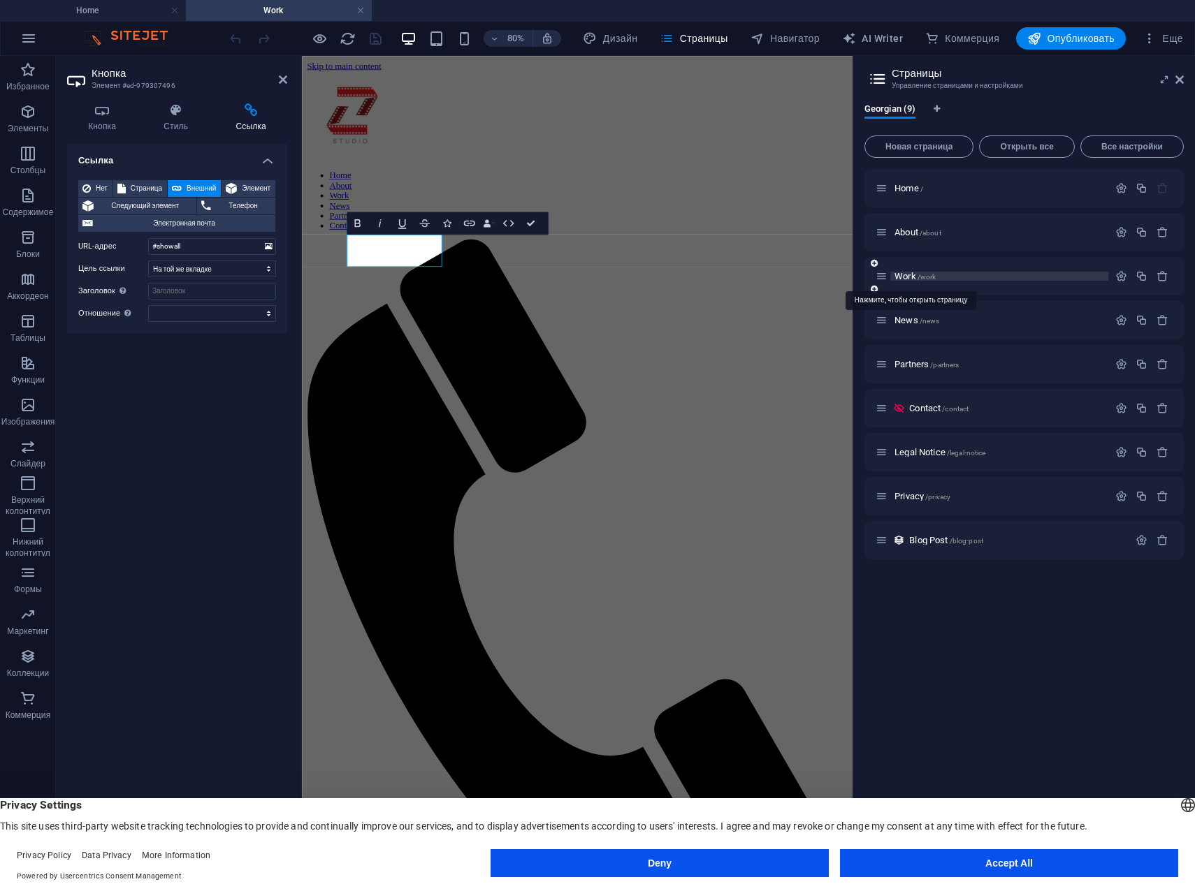
click at [914, 275] on span "Work /work" at bounding box center [914, 276] width 41 height 10
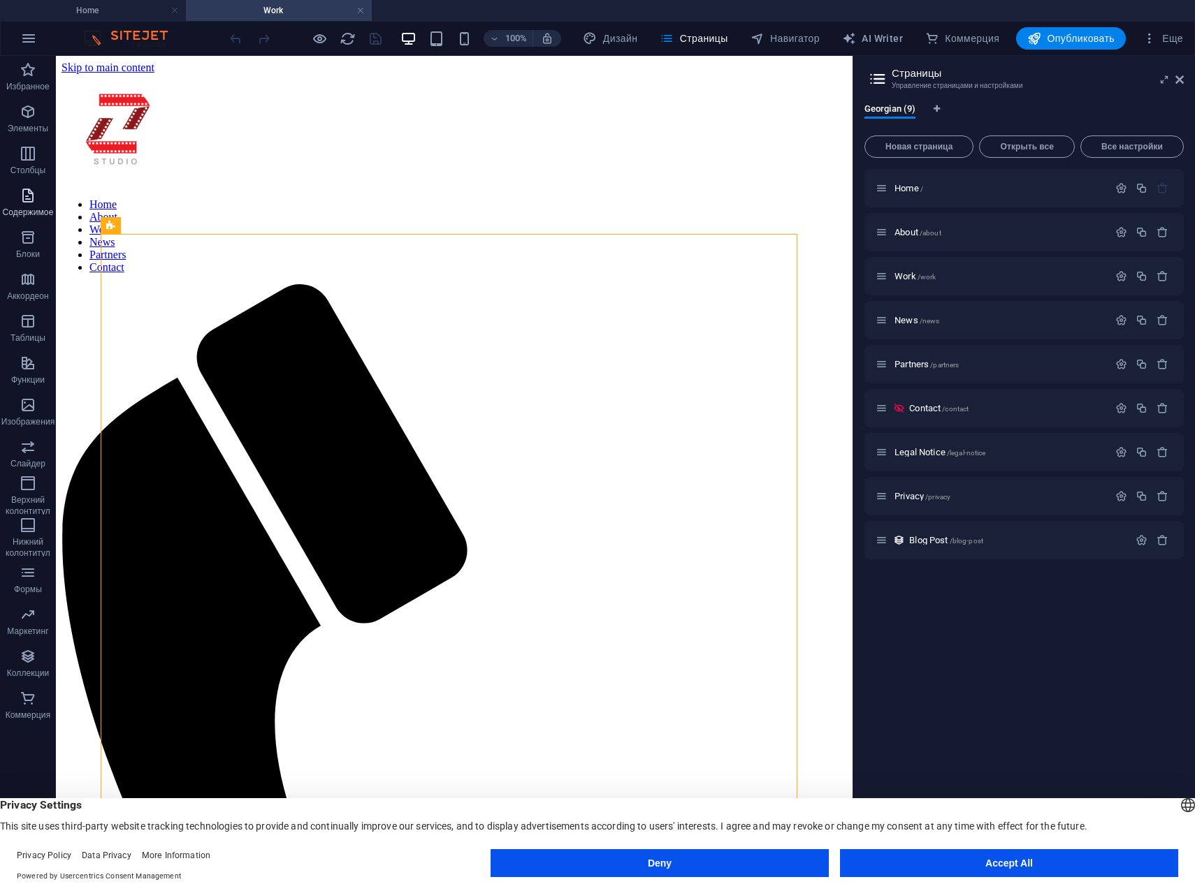
click at [29, 195] on icon "button" at bounding box center [28, 195] width 17 height 17
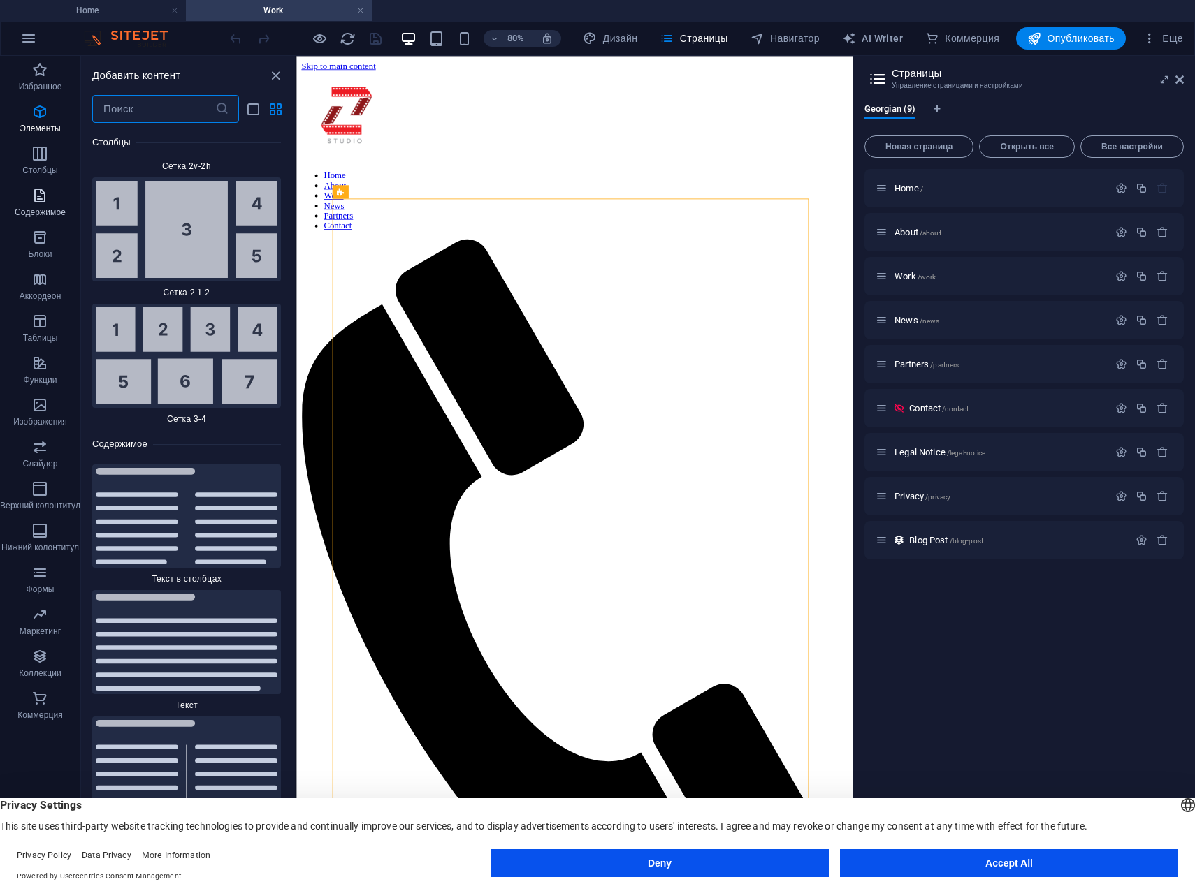
scroll to position [4500, 0]
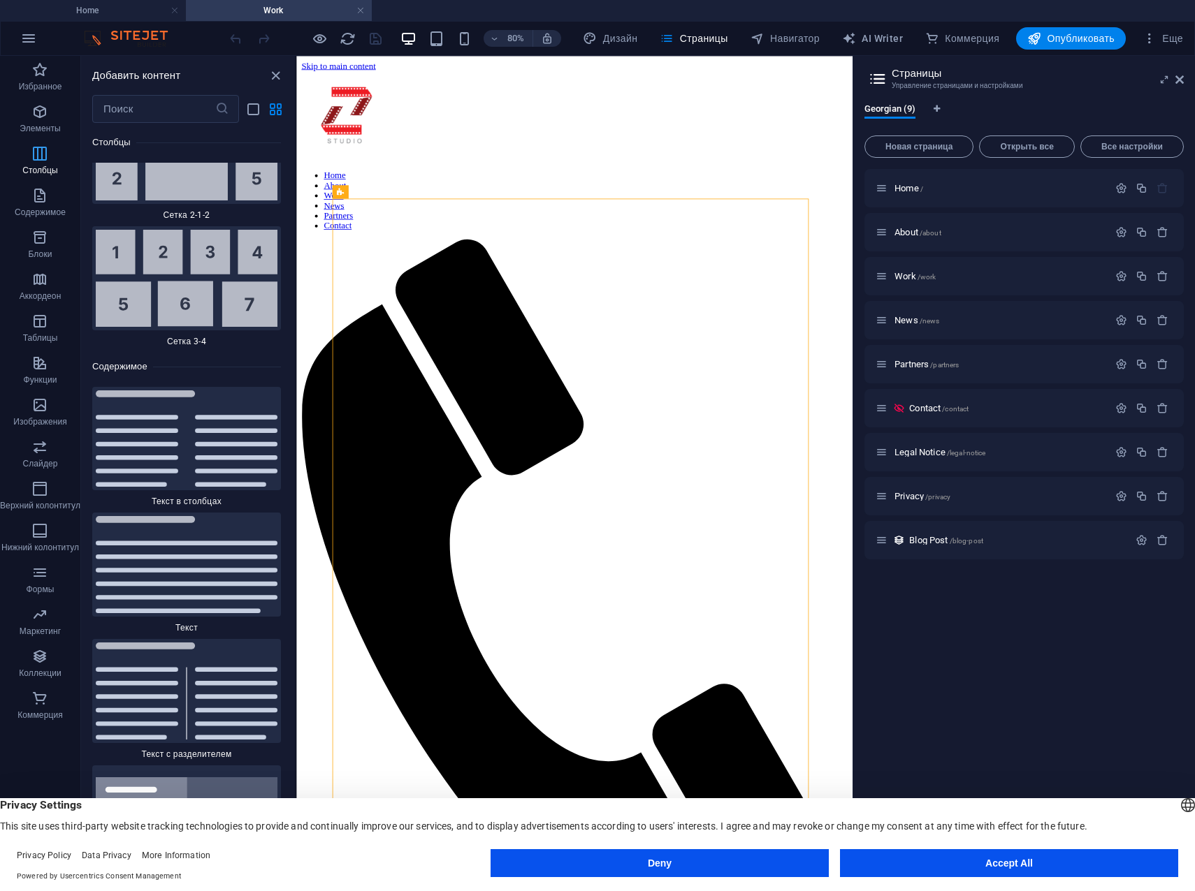
click at [32, 152] on icon "button" at bounding box center [39, 153] width 17 height 17
click at [38, 152] on icon "button" at bounding box center [39, 153] width 17 height 17
click at [40, 189] on icon "button" at bounding box center [39, 195] width 17 height 17
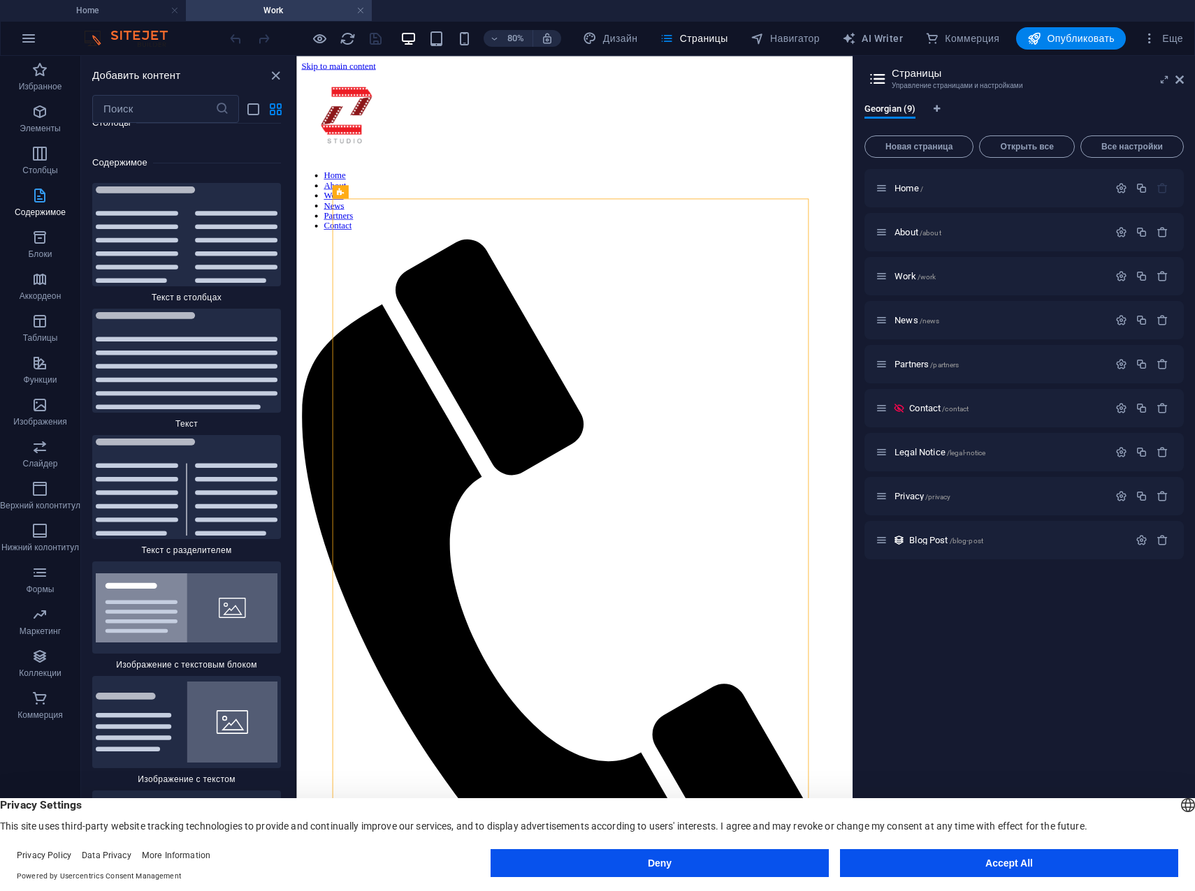
scroll to position [4704, 0]
click at [41, 156] on icon "button" at bounding box center [39, 153] width 17 height 17
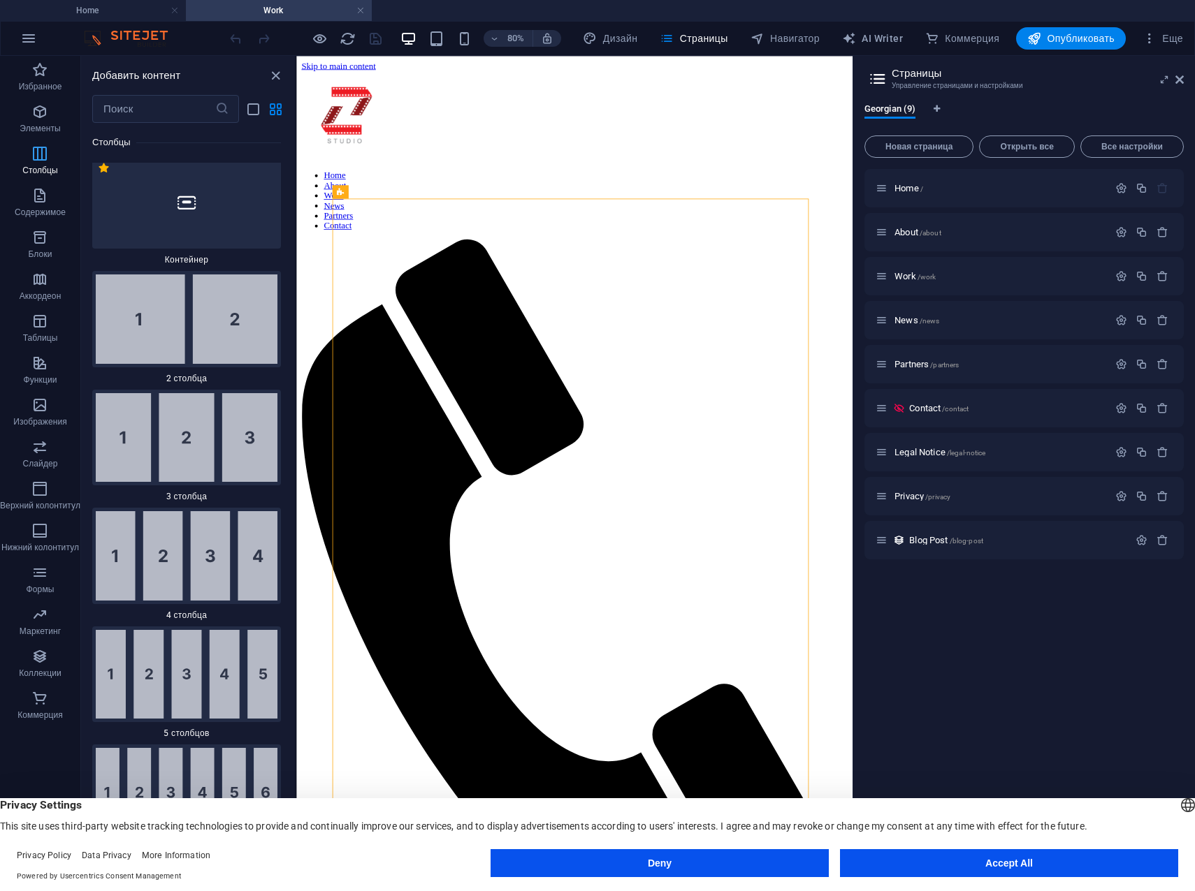
scroll to position [951, 0]
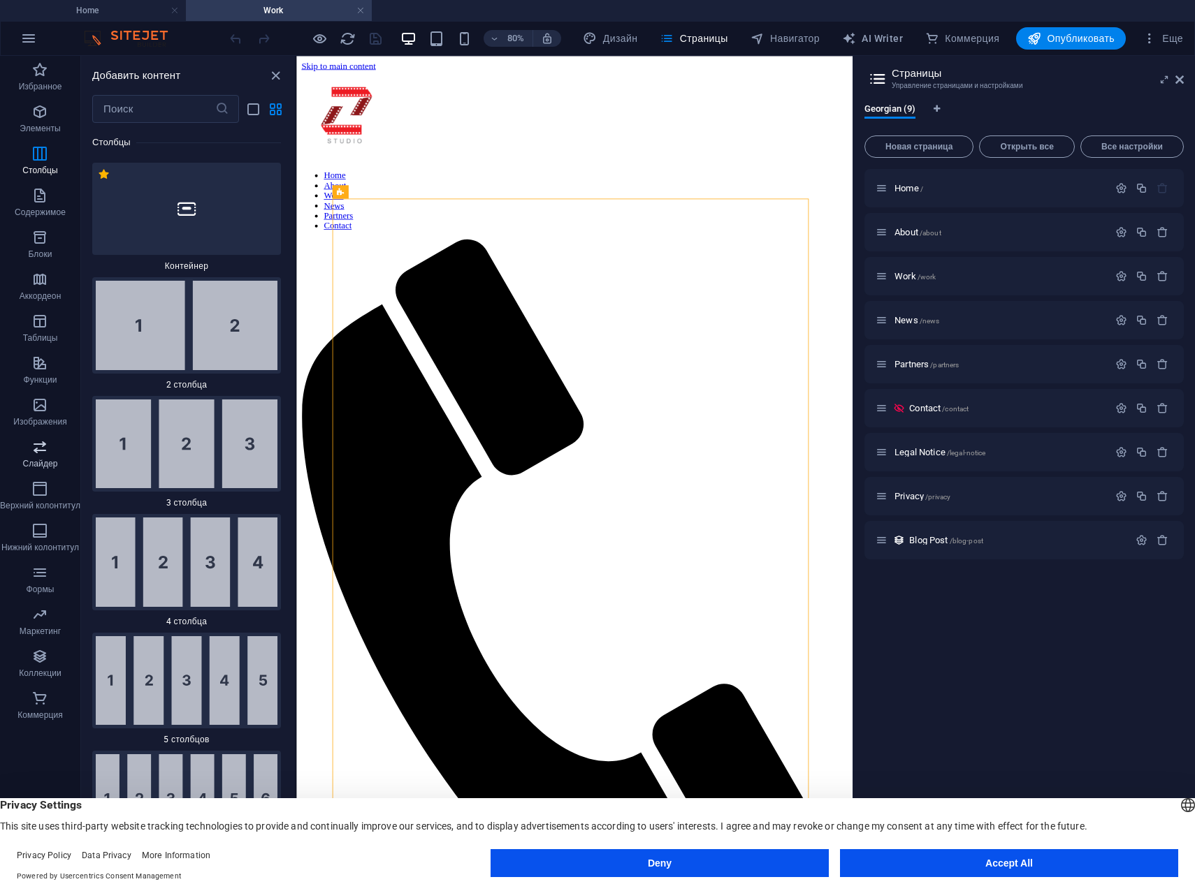
click at [50, 453] on span "Слайдер" at bounding box center [40, 456] width 80 height 34
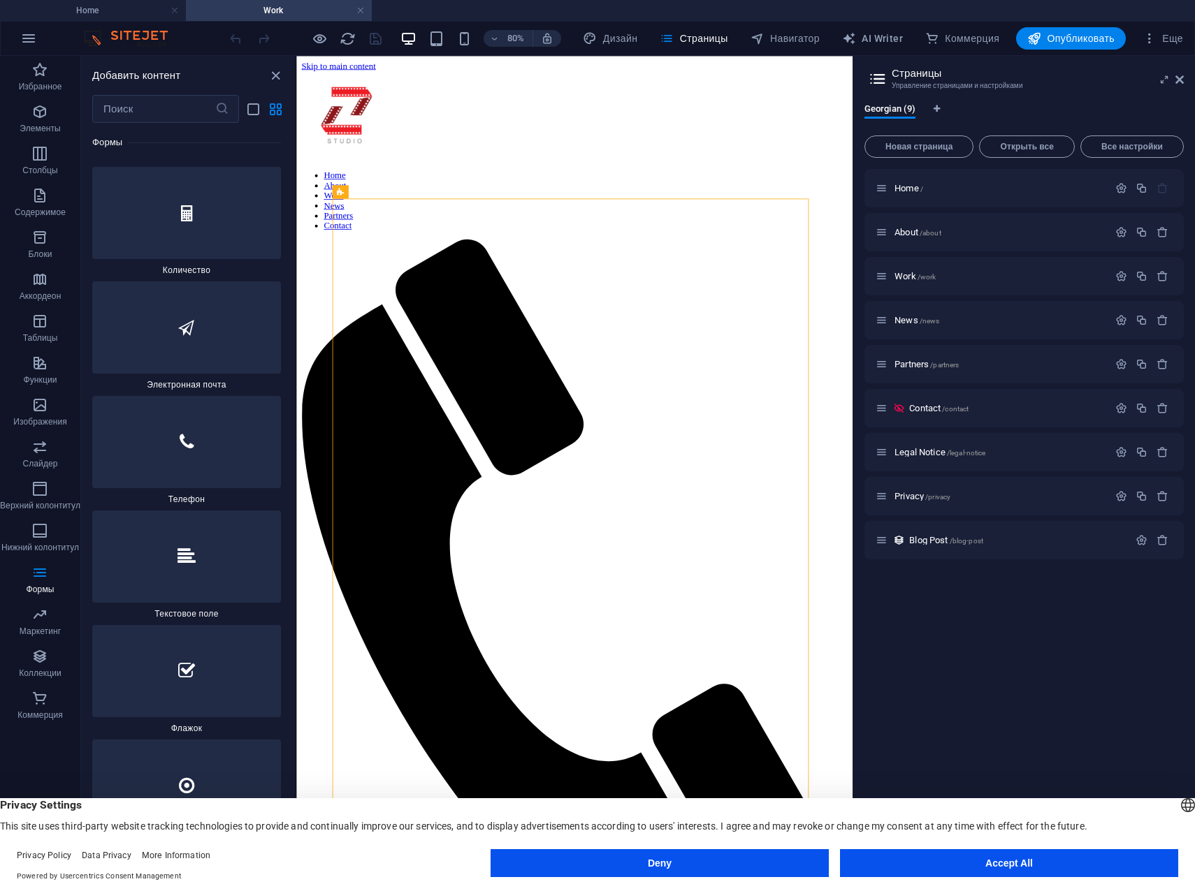
scroll to position [21357, 0]
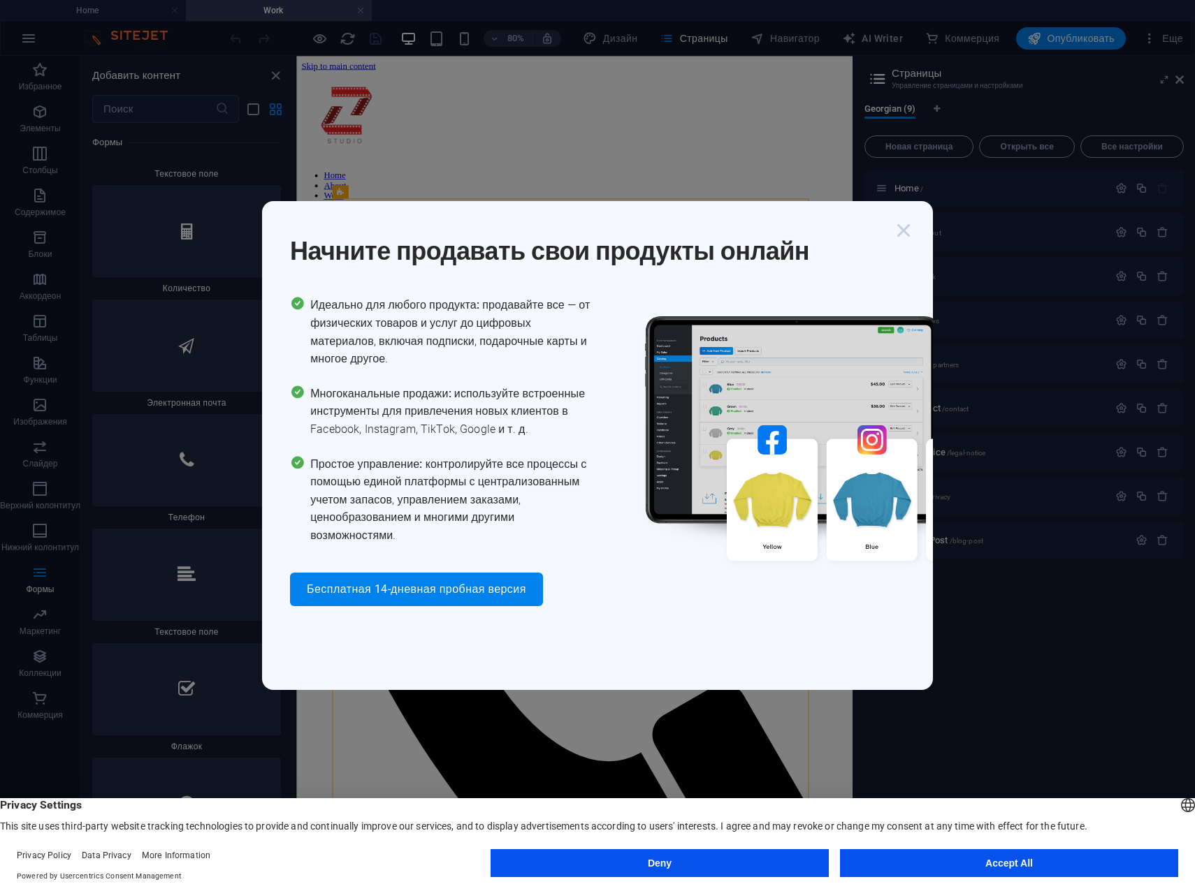
click at [906, 231] on icon "button" at bounding box center [903, 230] width 25 height 25
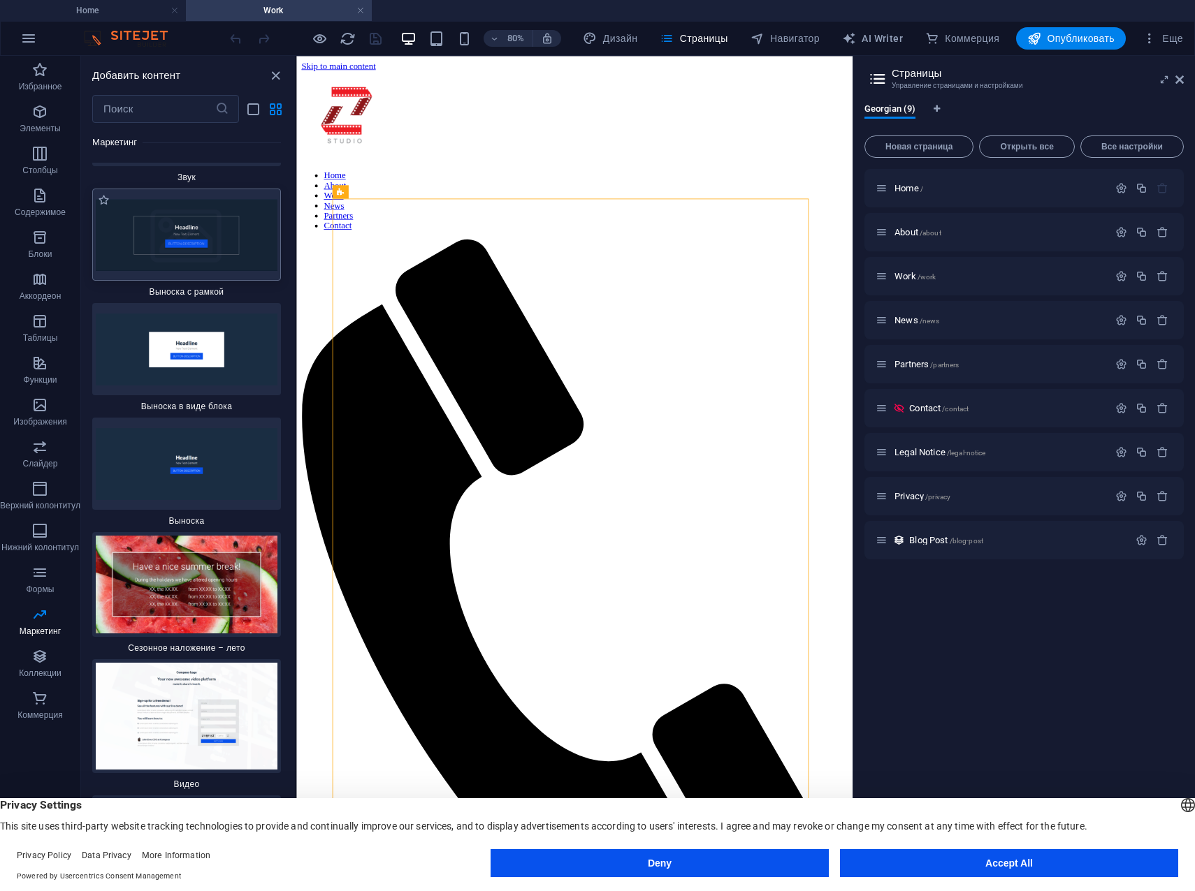
scroll to position [22894, 0]
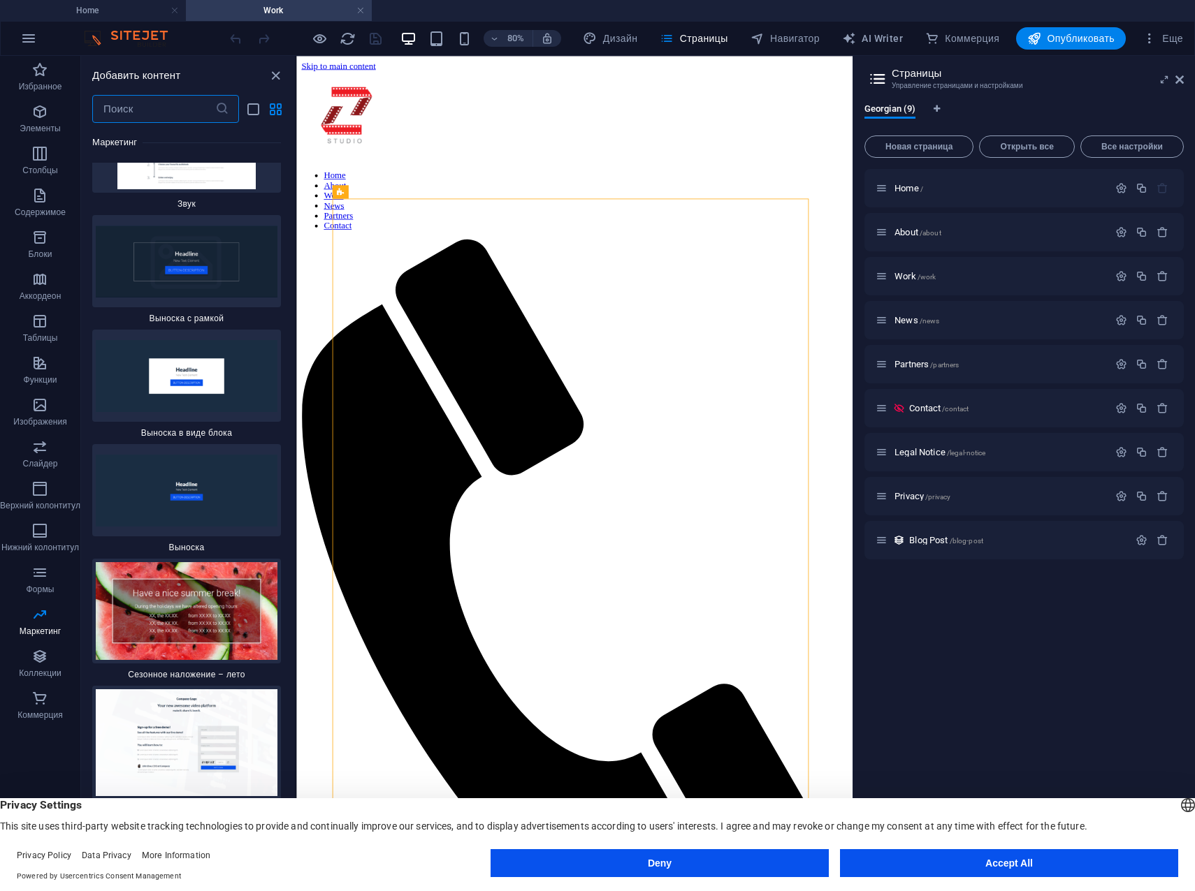
click at [159, 108] on input "text" at bounding box center [153, 109] width 123 height 28
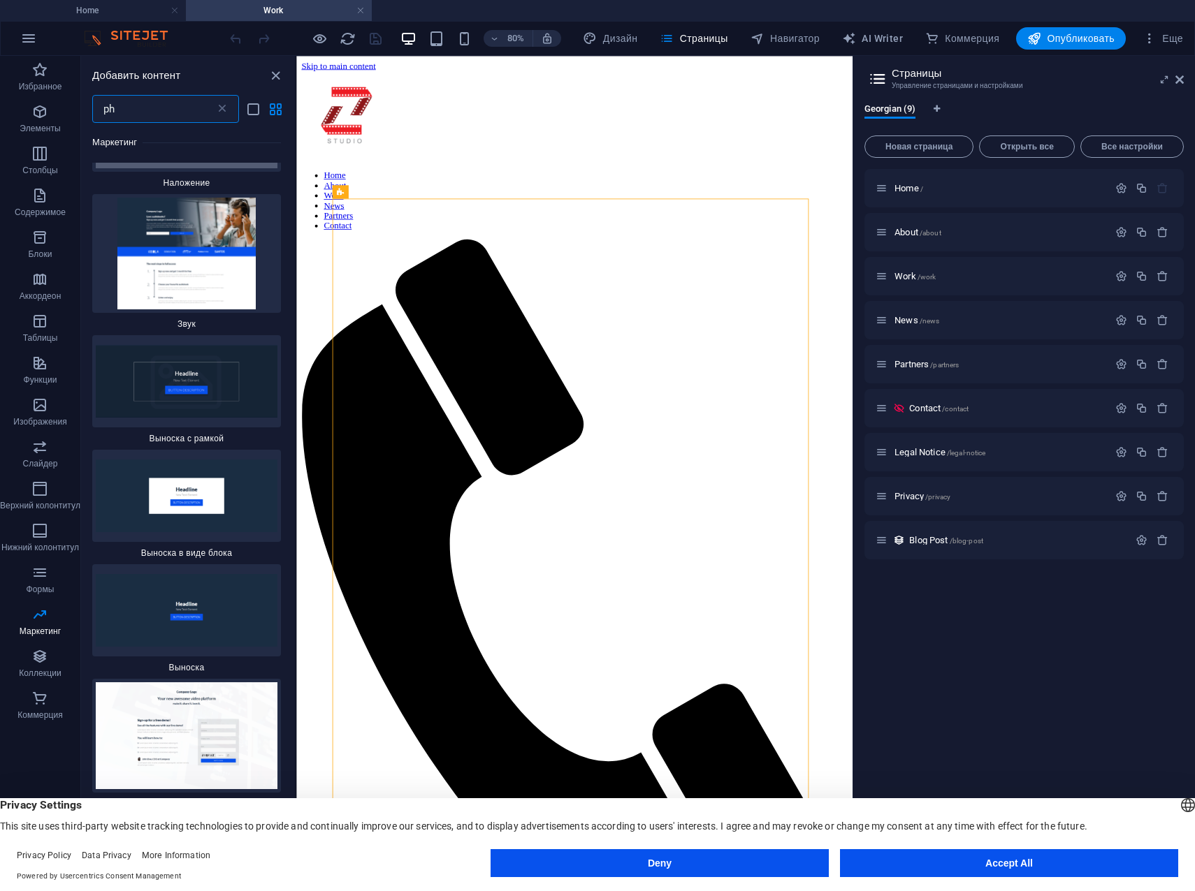
scroll to position [0, 0]
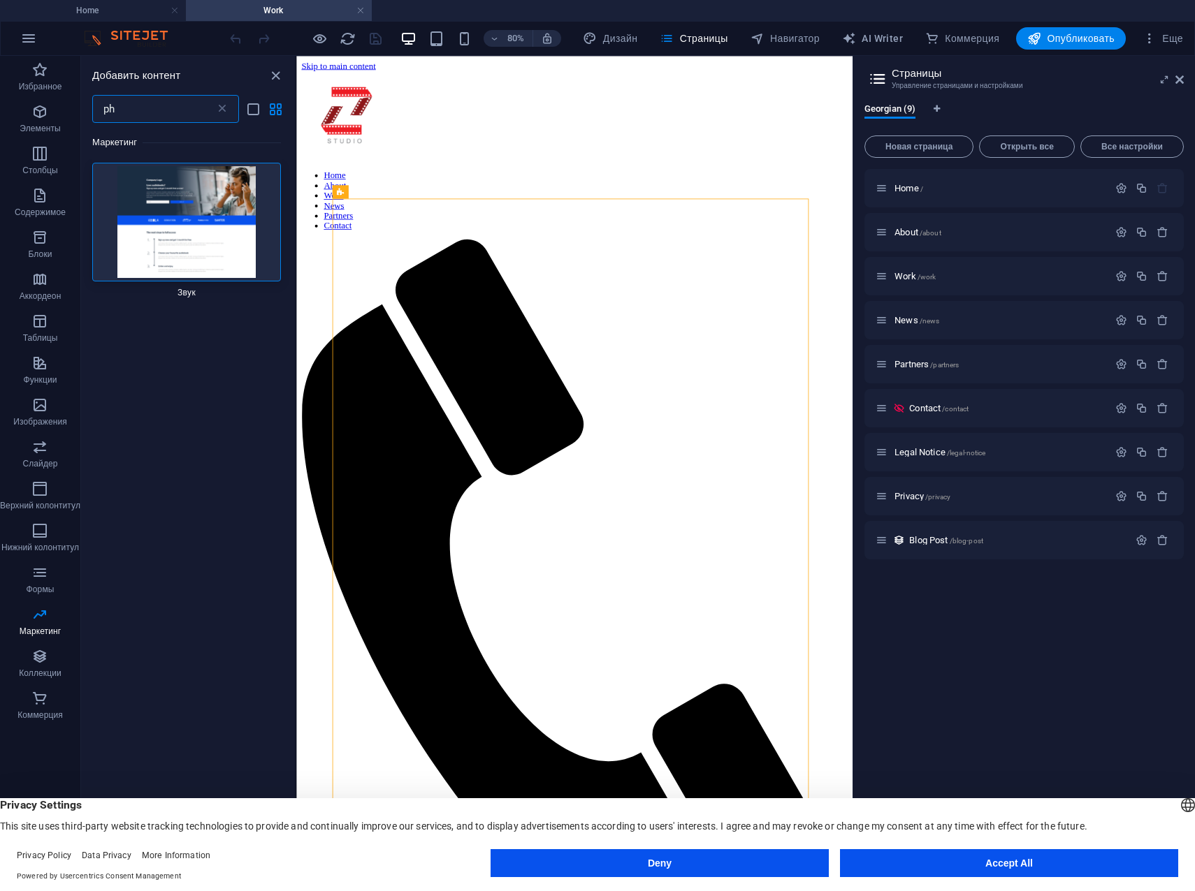
type input "p"
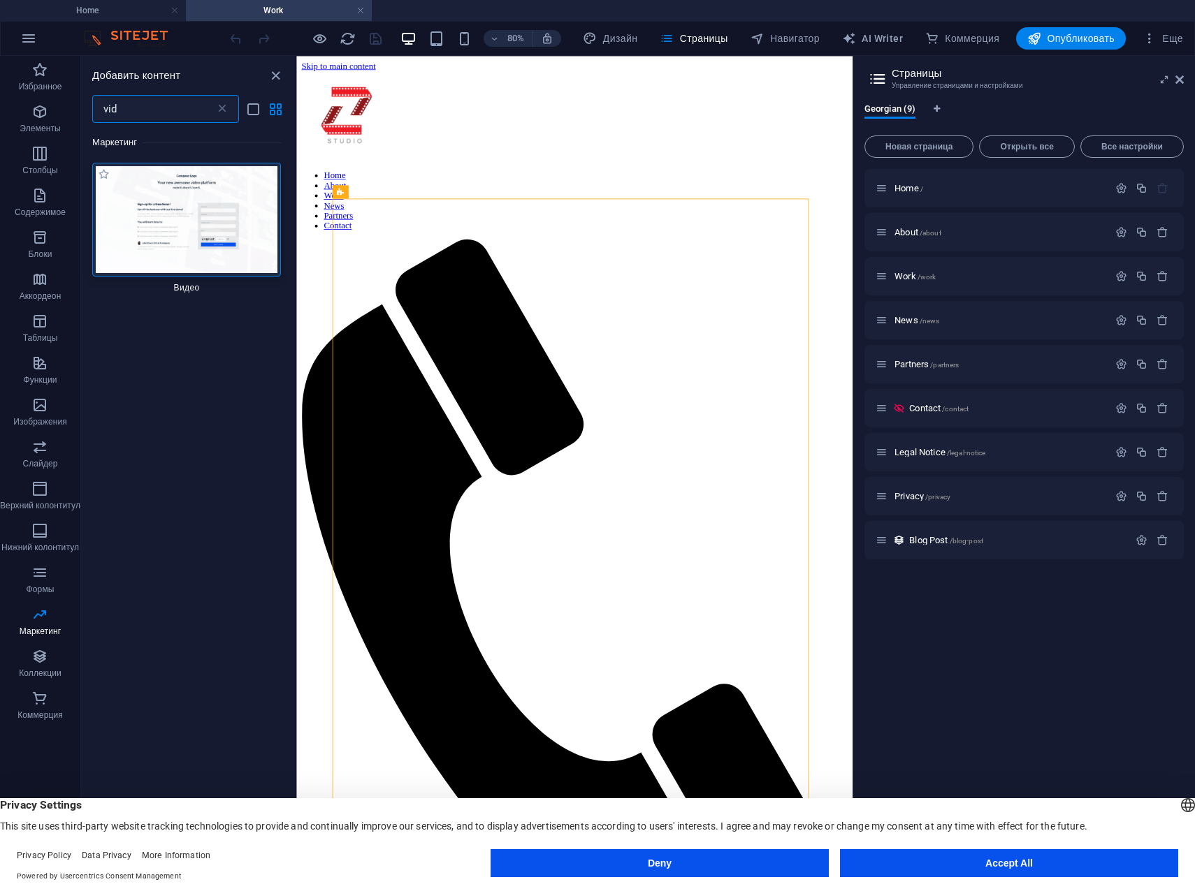
type input "vid"
click at [170, 203] on img at bounding box center [187, 219] width 182 height 107
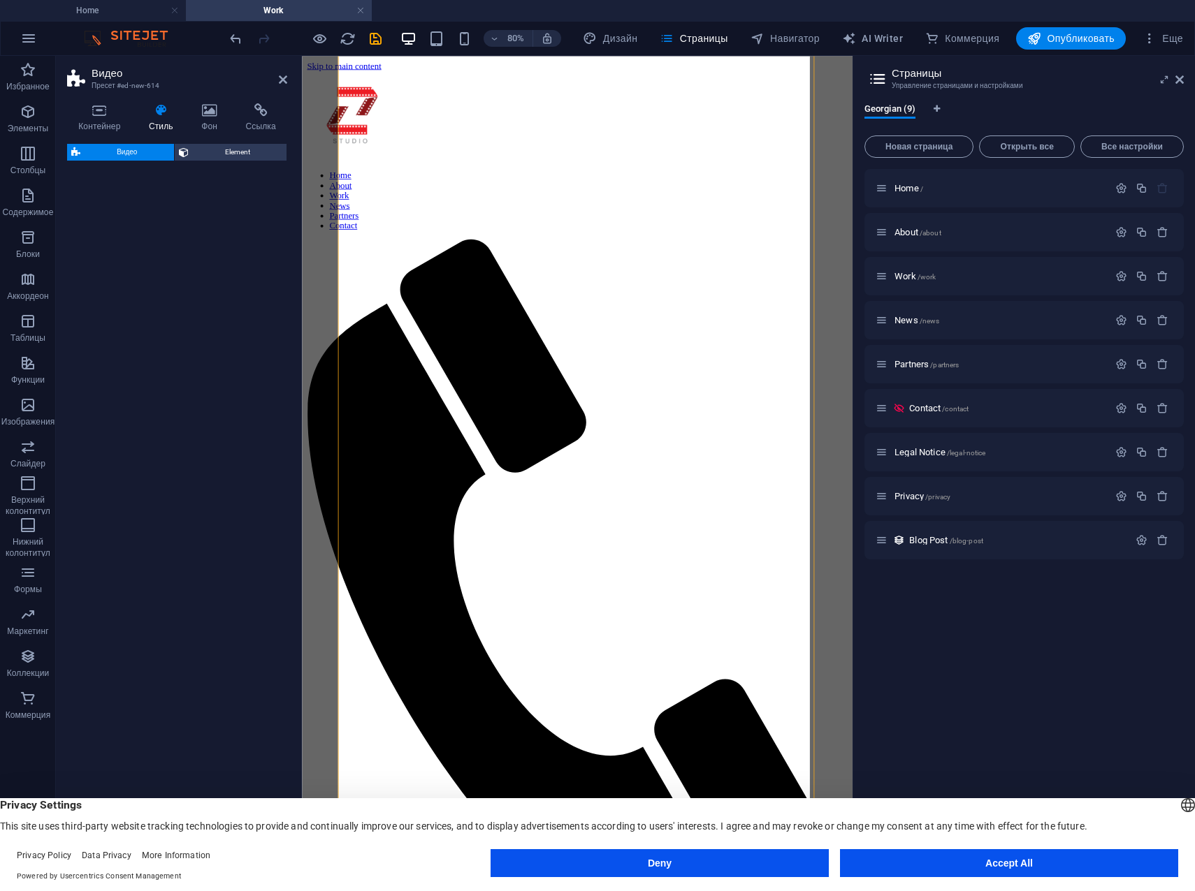
select select "%"
select select "rem"
select select "px"
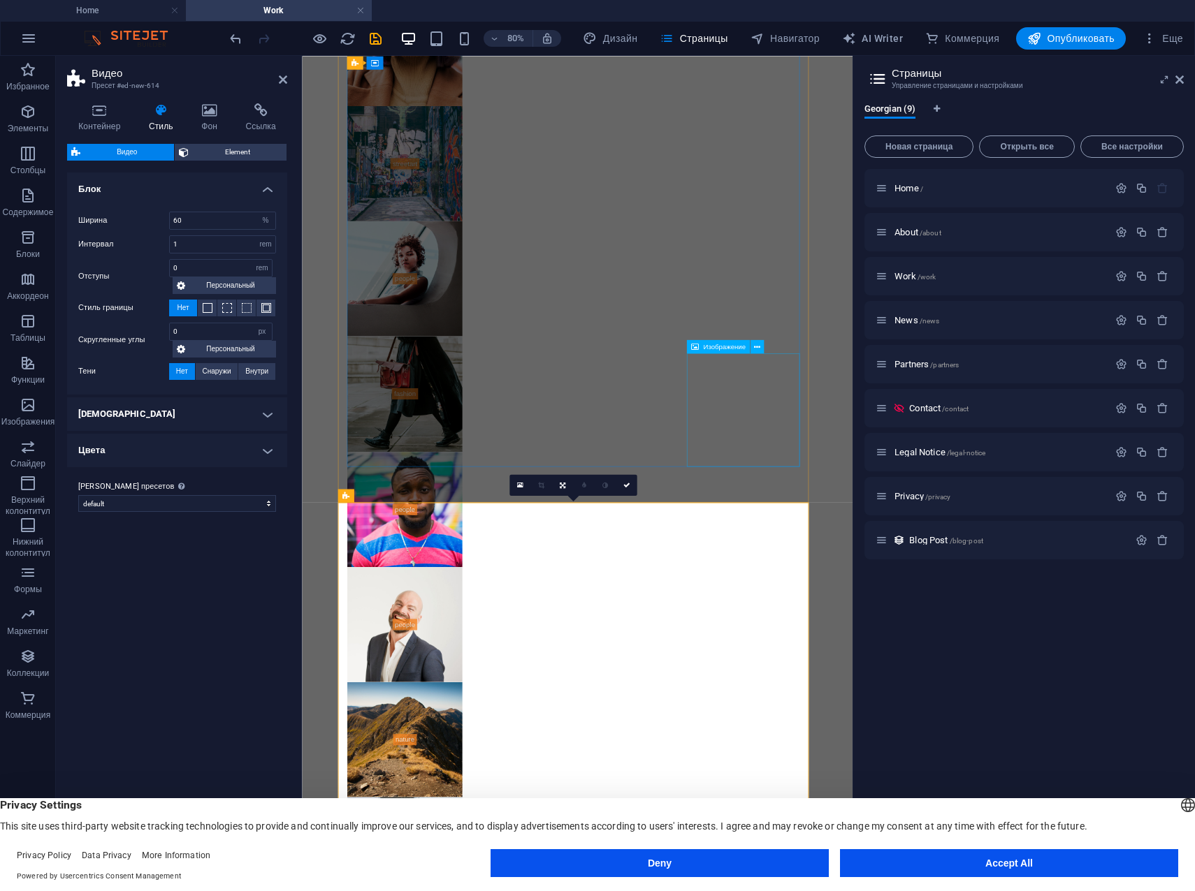
scroll to position [1257, 0]
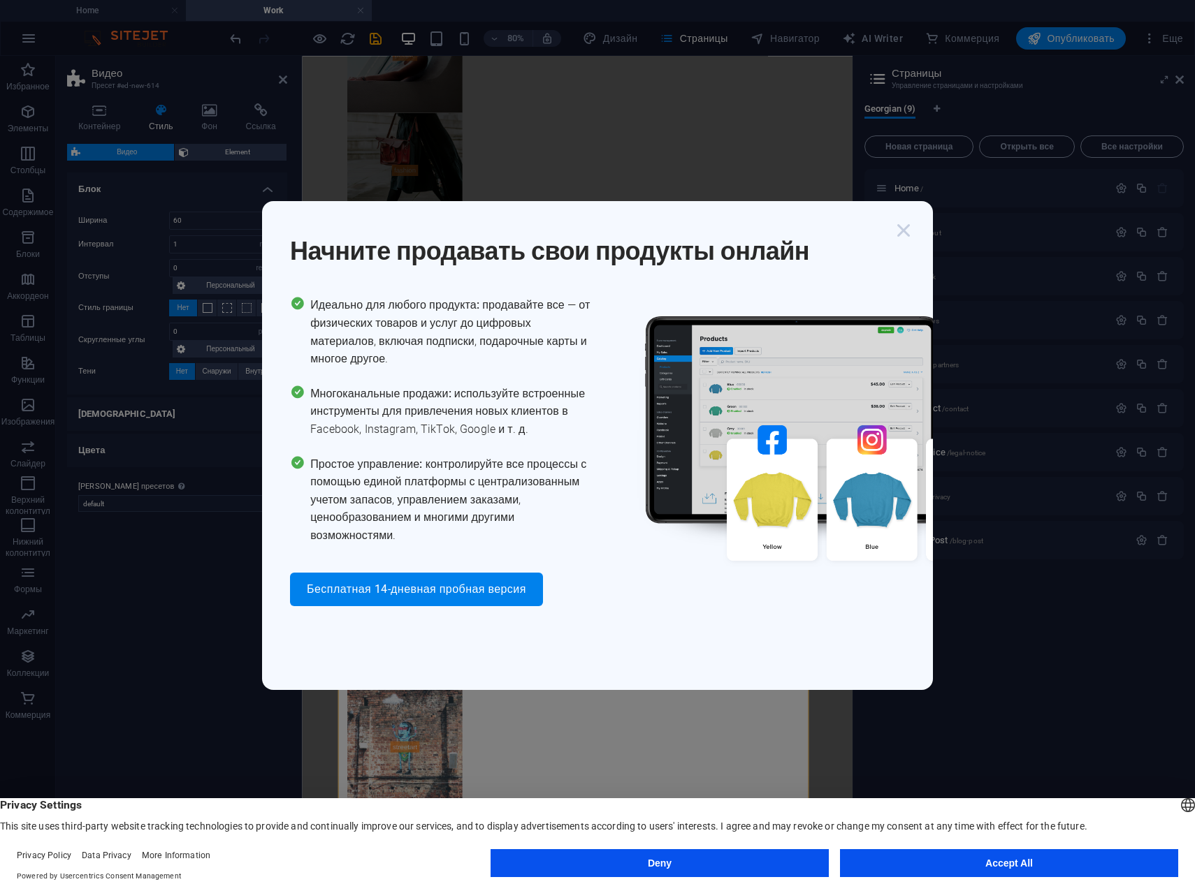
click at [905, 228] on icon "button" at bounding box center [903, 230] width 25 height 25
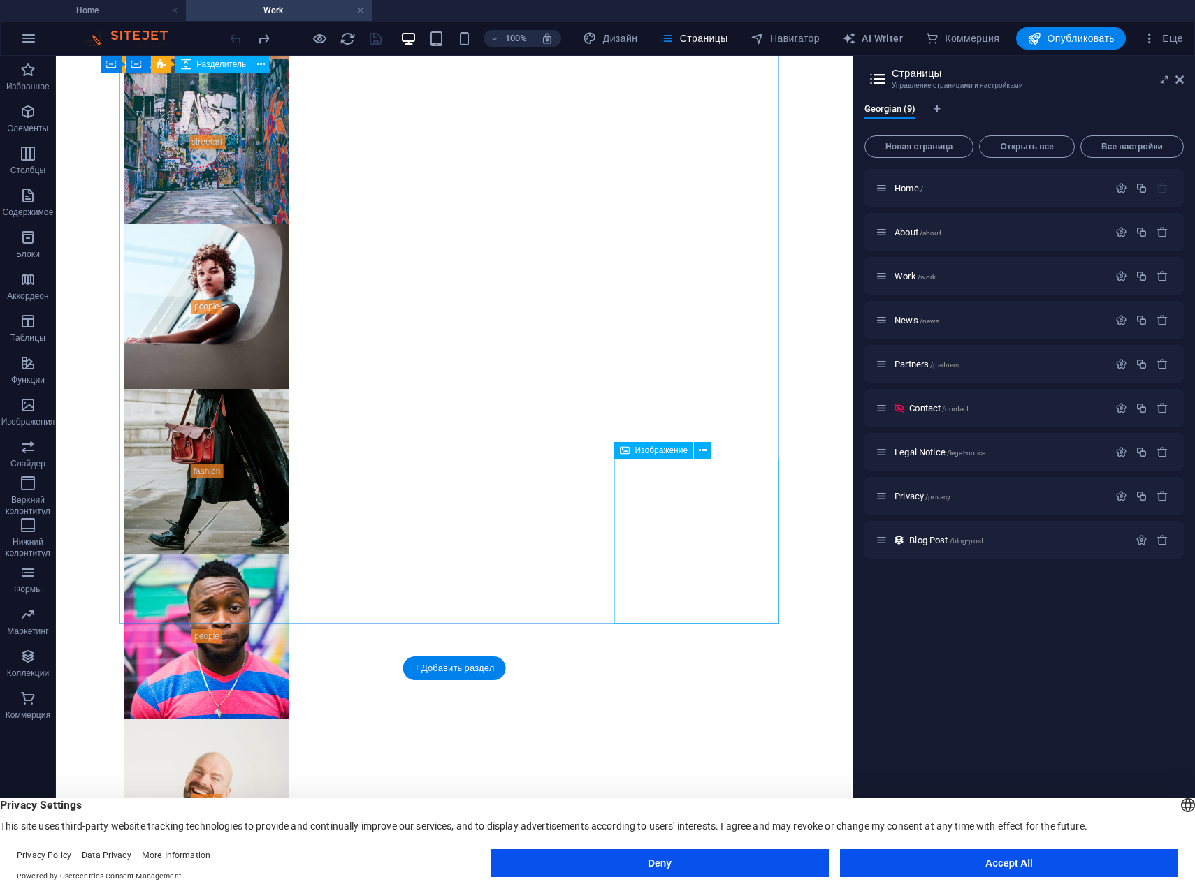
scroll to position [1206, 0]
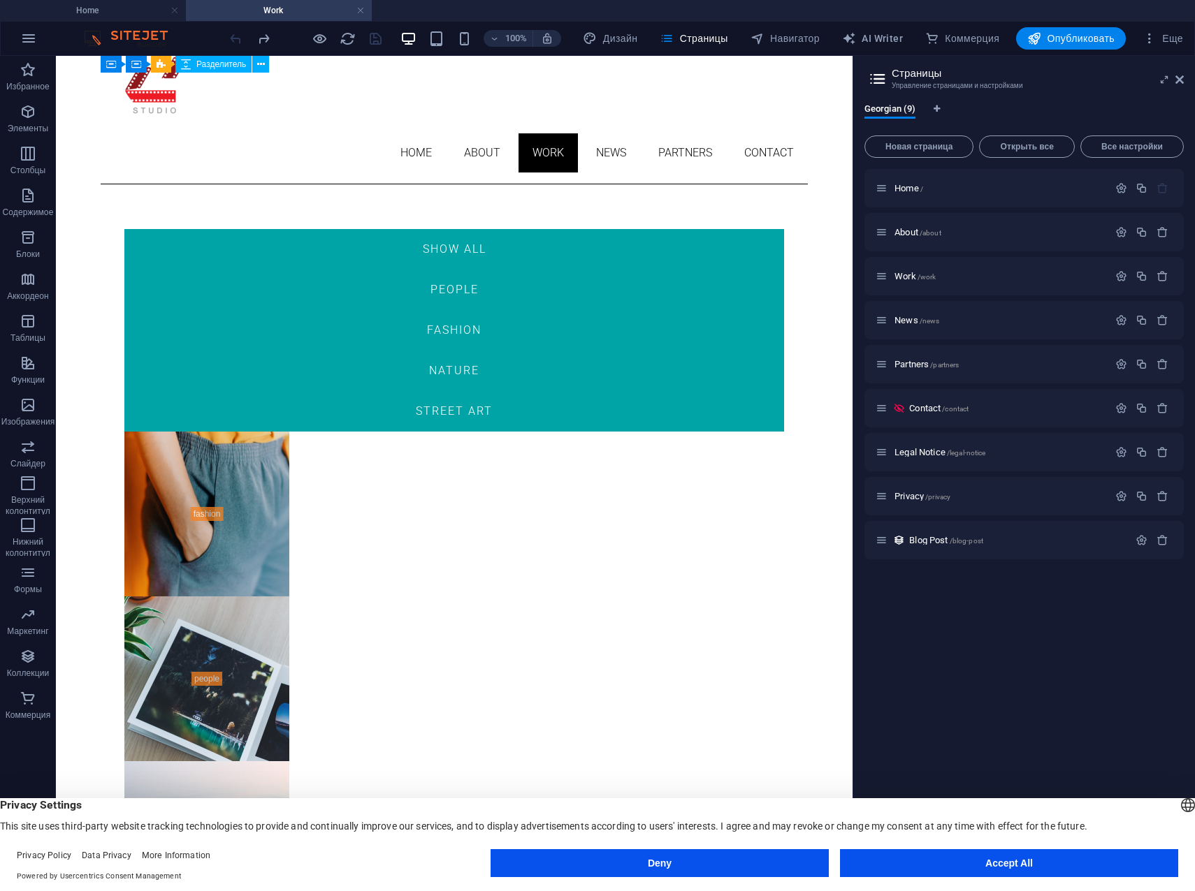
scroll to position [0, 0]
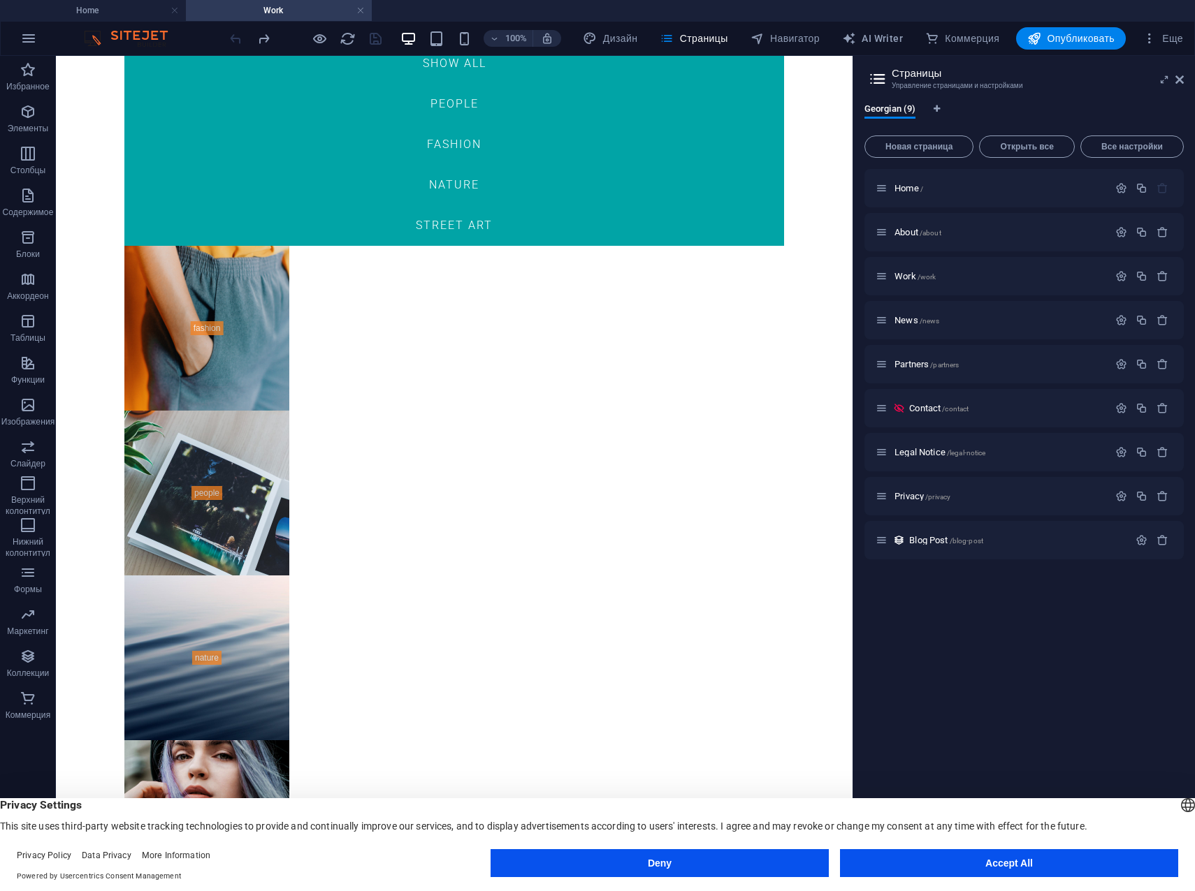
scroll to position [279, 0]
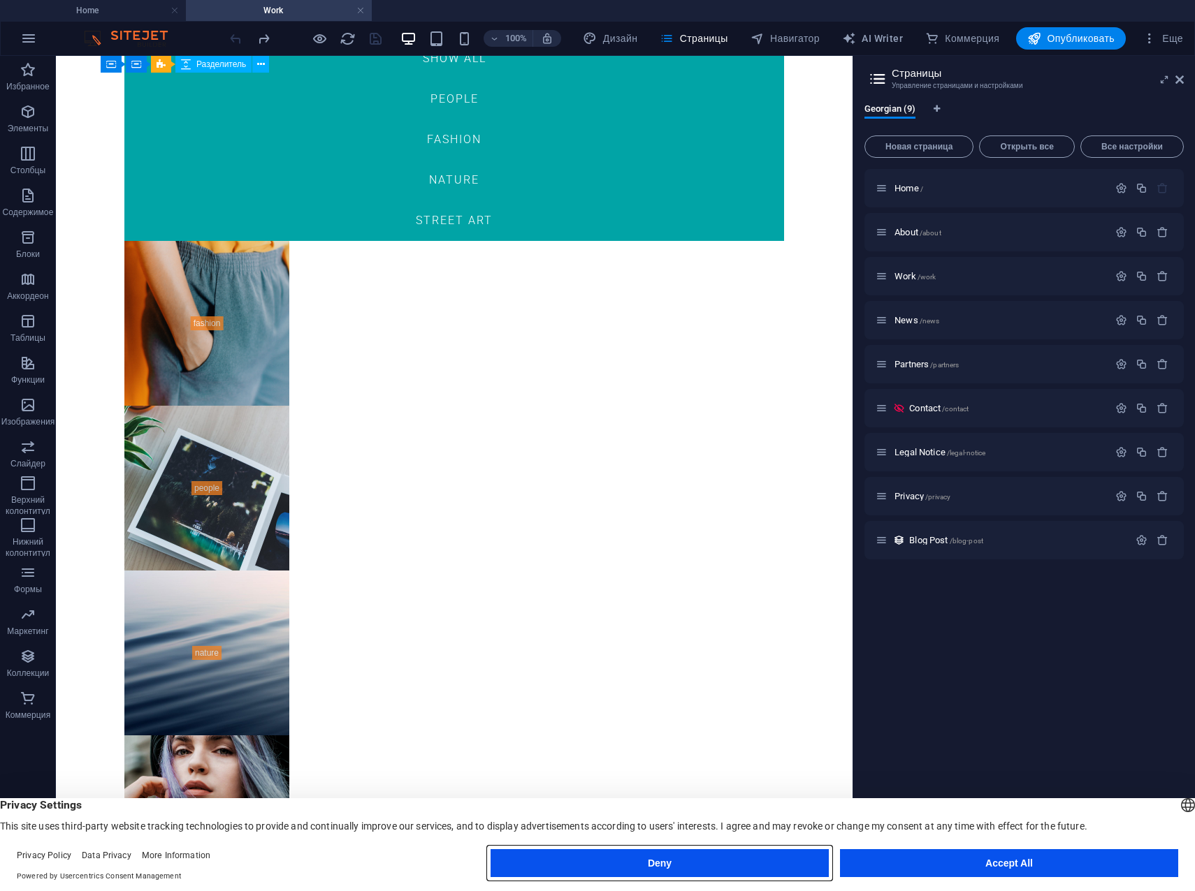
click at [758, 866] on button "Deny" at bounding box center [659, 863] width 338 height 28
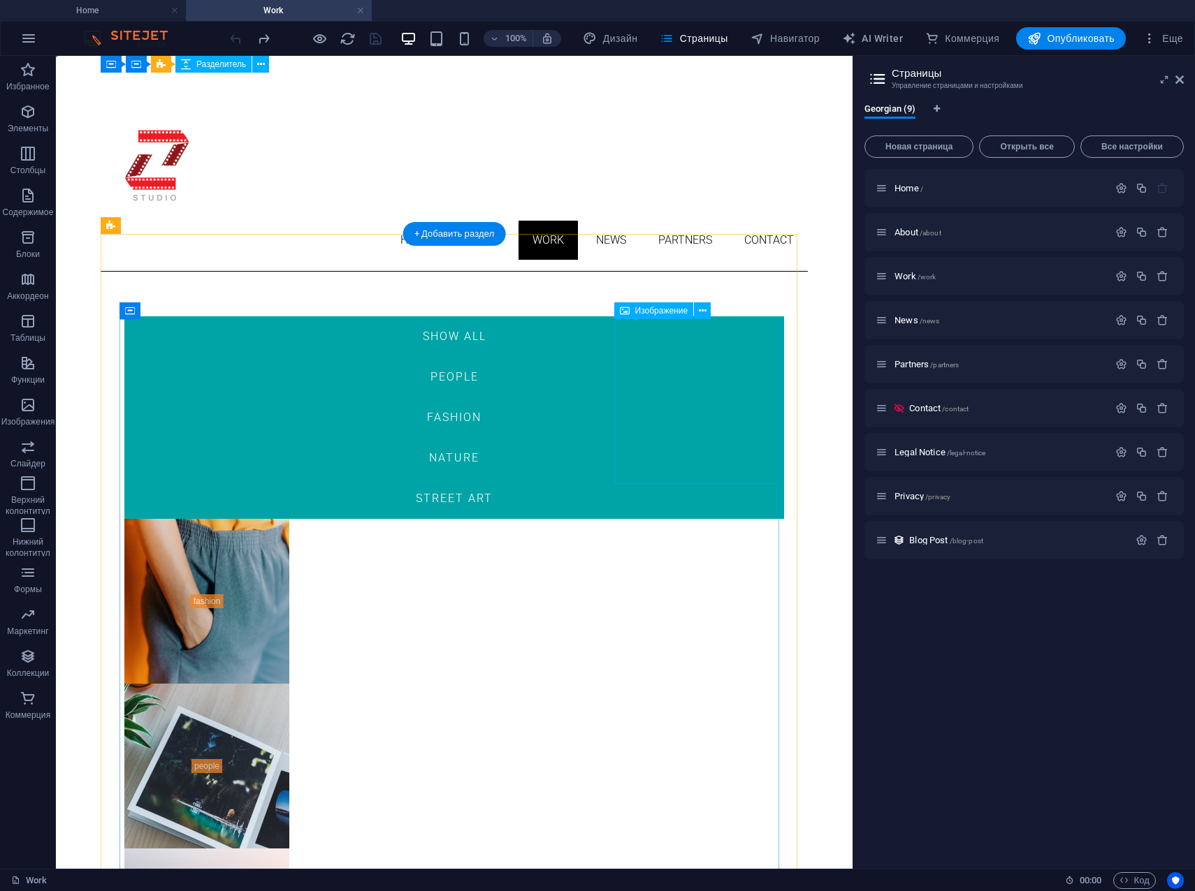
scroll to position [0, 0]
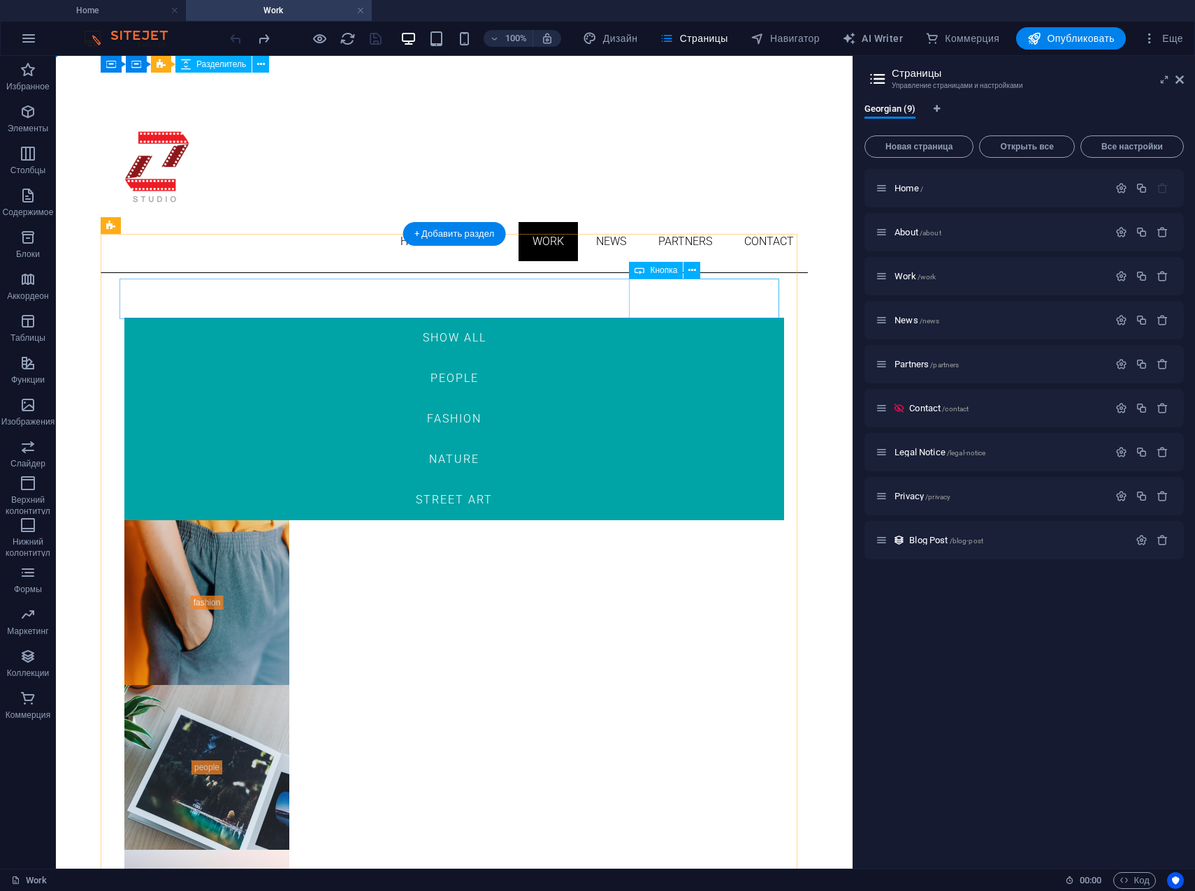
click at [701, 480] on div "Street Art" at bounding box center [453, 500] width 659 height 41
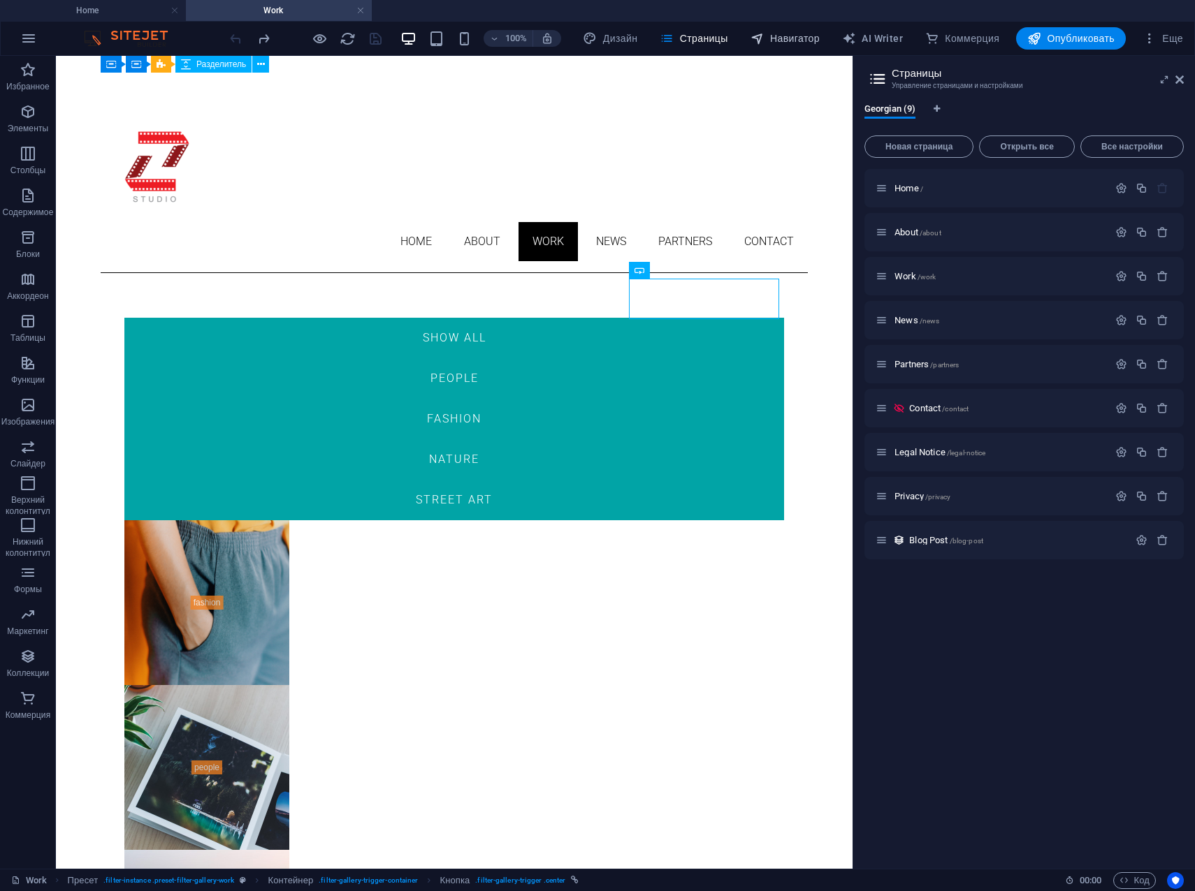
click at [786, 38] on span "Навигатор" at bounding box center [784, 38] width 69 height 14
select select "17845752-ka"
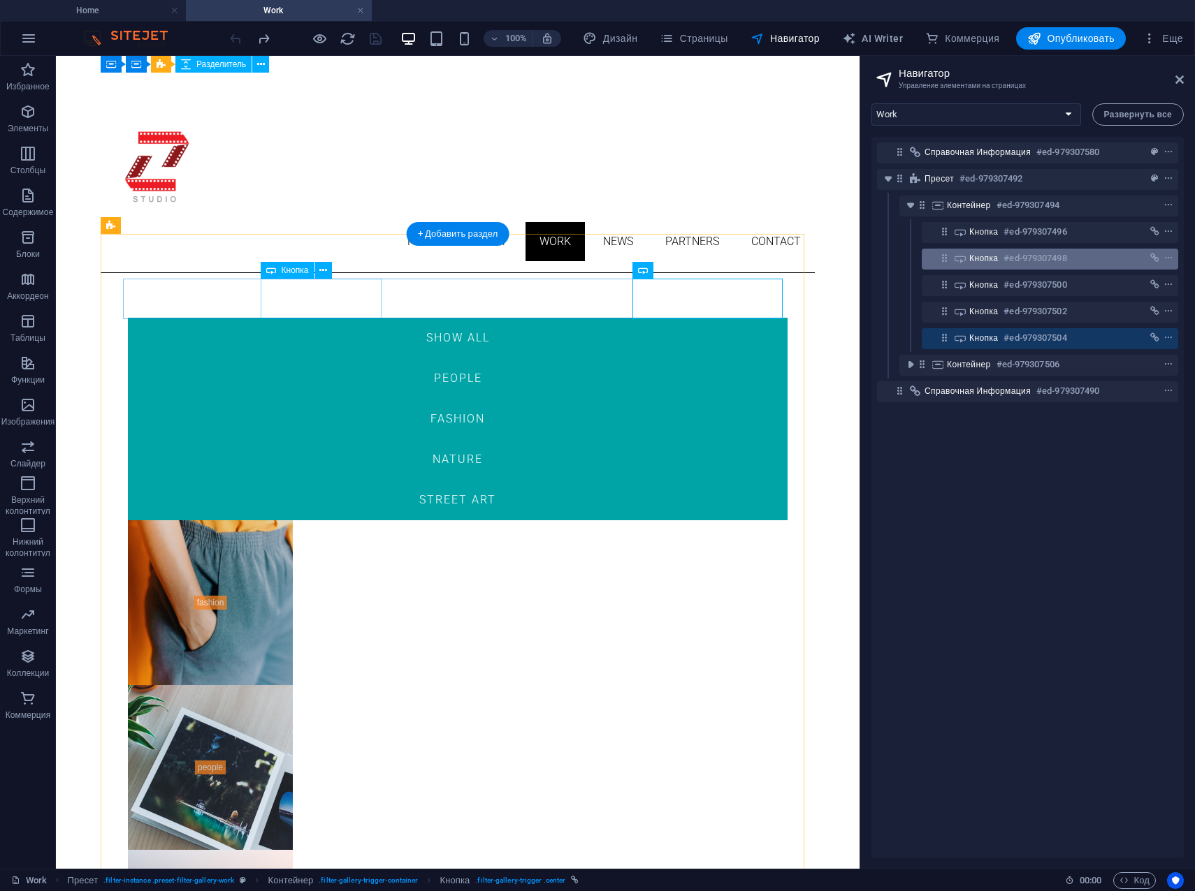
click at [981, 262] on span "Кнопка" at bounding box center [983, 258] width 29 height 11
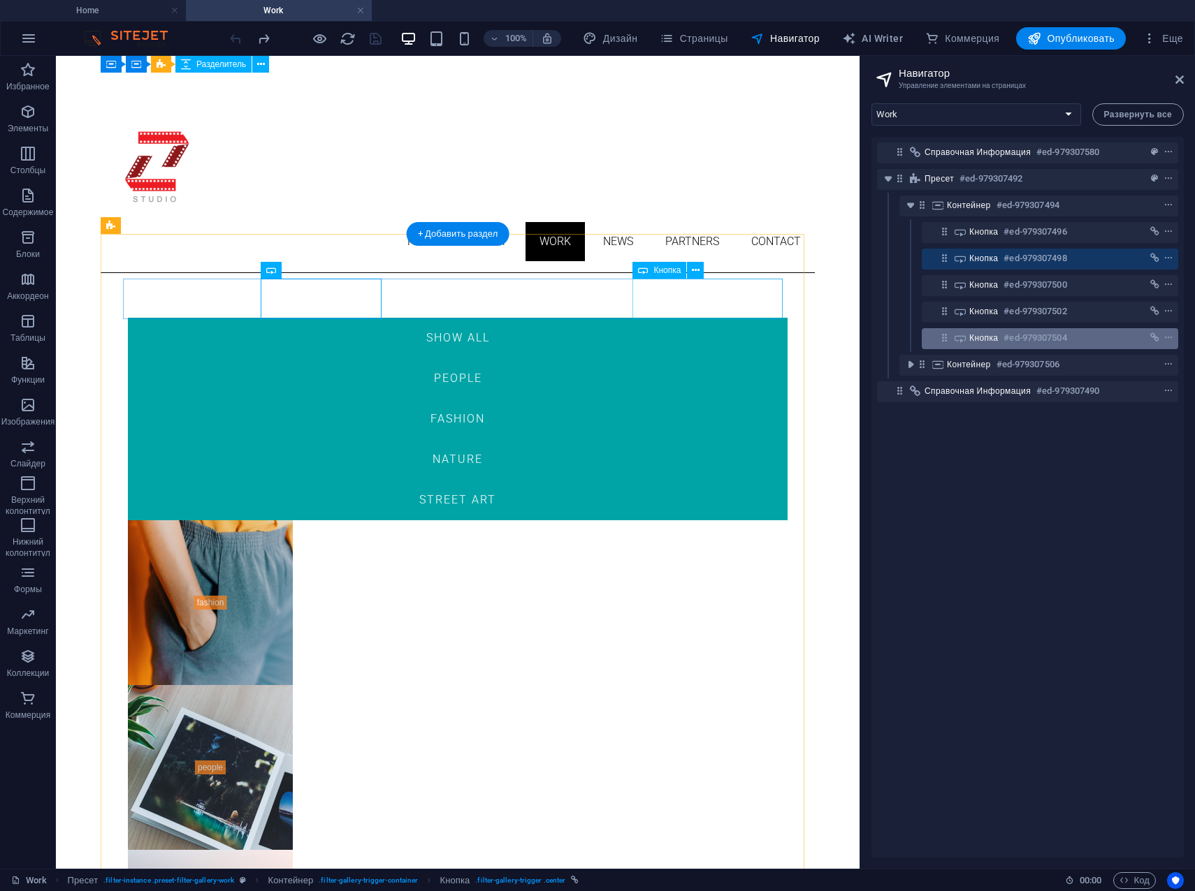
click at [981, 341] on span "Кнопка" at bounding box center [983, 338] width 29 height 11
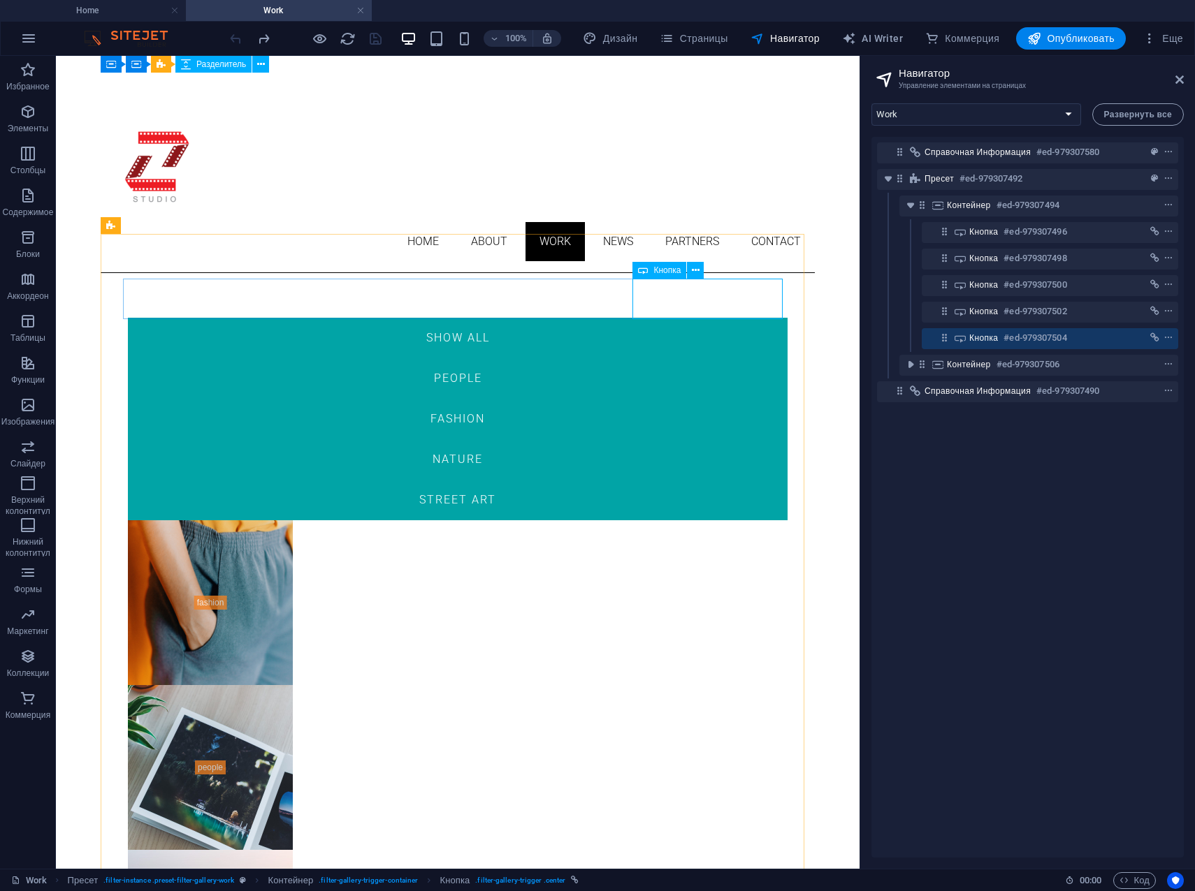
click at [663, 274] on span "Кнопка" at bounding box center [666, 270] width 27 height 8
click at [692, 269] on icon at bounding box center [696, 270] width 8 height 15
